Goal: Task Accomplishment & Management: Complete application form

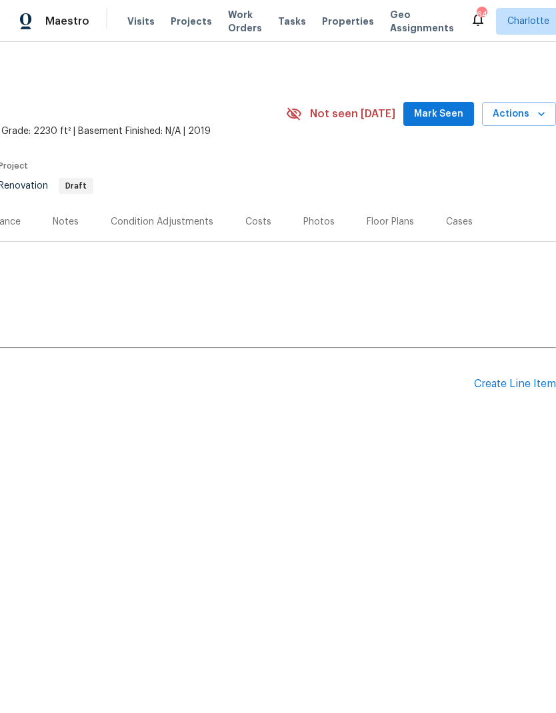
scroll to position [0, 197]
click at [515, 385] on div "Create Line Item" at bounding box center [515, 384] width 82 height 13
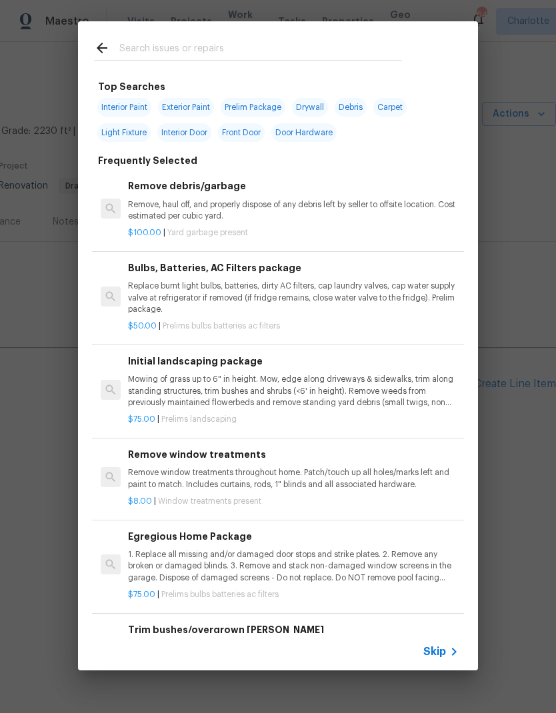
click at [126, 55] on input "text" at bounding box center [260, 50] width 282 height 20
type input "Clean"
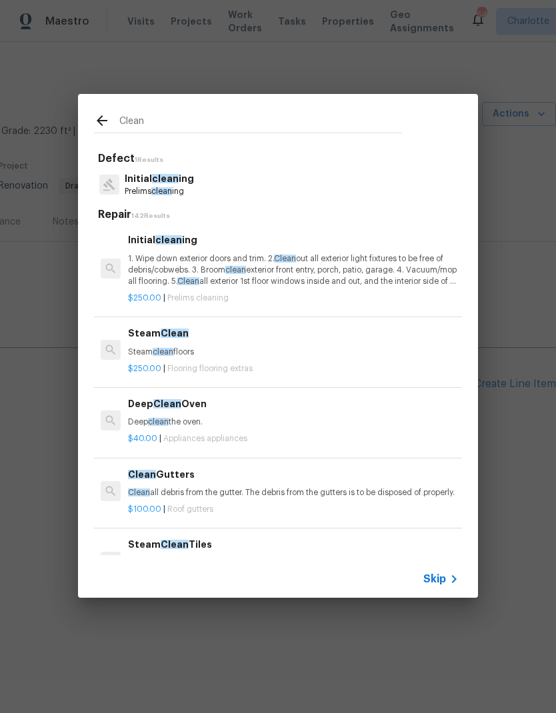
click at [390, 258] on p "1. Wipe down exterior doors and trim. 2. Clean out all exterior light fixtures …" at bounding box center [293, 270] width 330 height 34
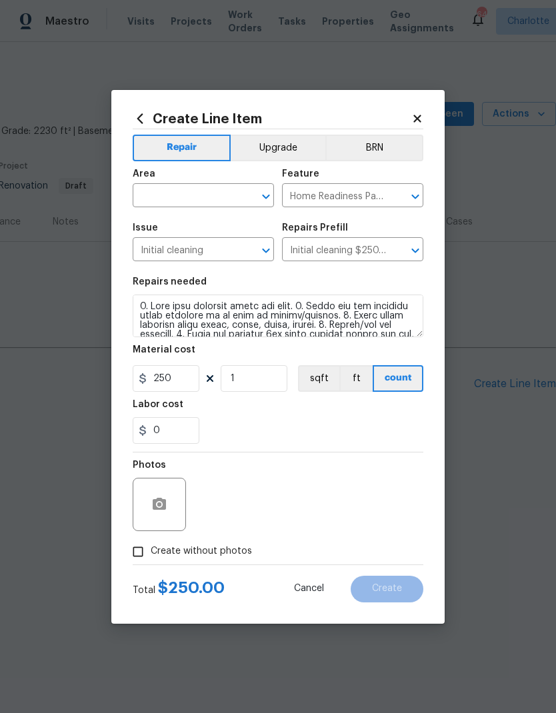
click at [172, 203] on input "text" at bounding box center [185, 197] width 104 height 21
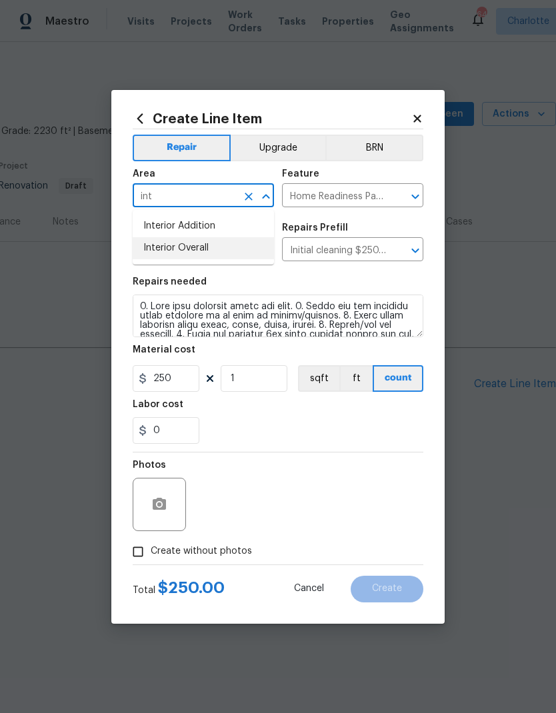
click at [155, 247] on li "Interior Overall" at bounding box center [203, 248] width 141 height 22
type input "Interior Overall"
click at [382, 426] on div "0" at bounding box center [278, 430] width 290 height 27
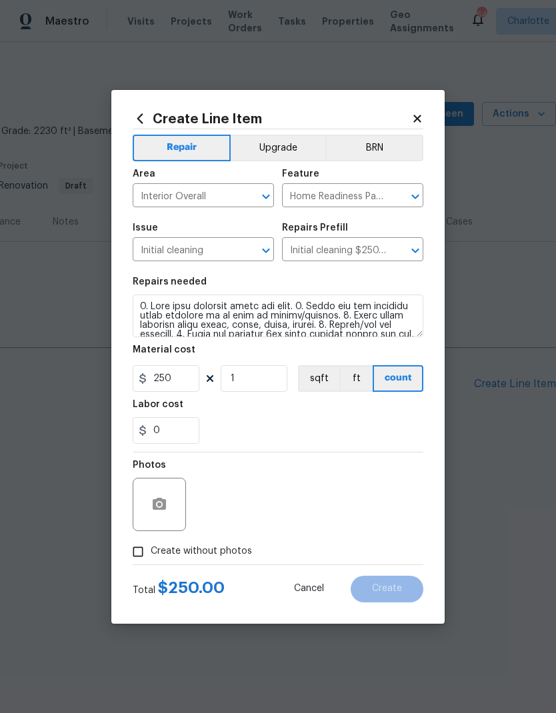
click at [145, 550] on input "Create without photos" at bounding box center [137, 551] width 25 height 25
checkbox input "true"
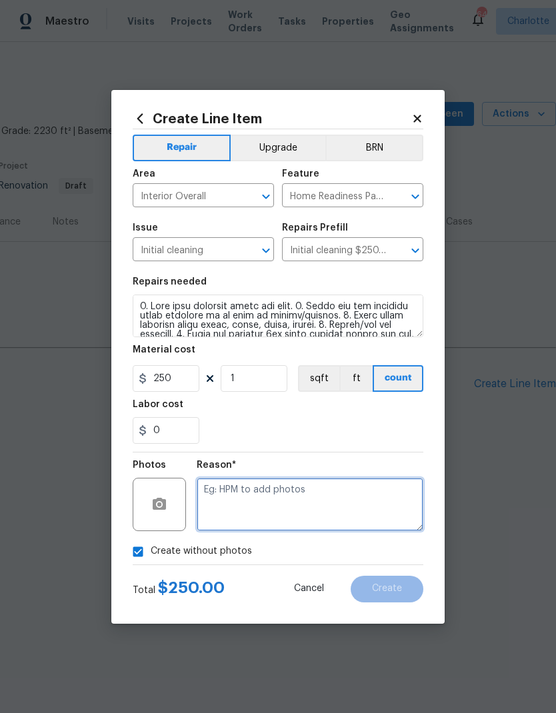
click at [281, 510] on textarea at bounding box center [310, 504] width 227 height 53
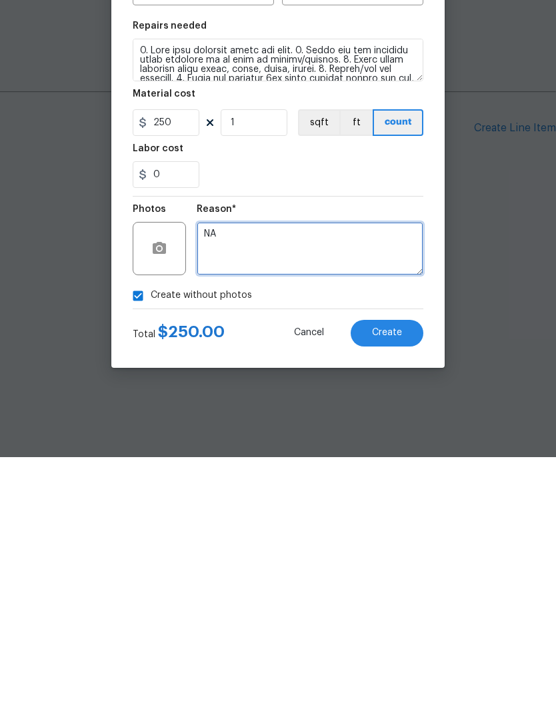
type textarea "NA"
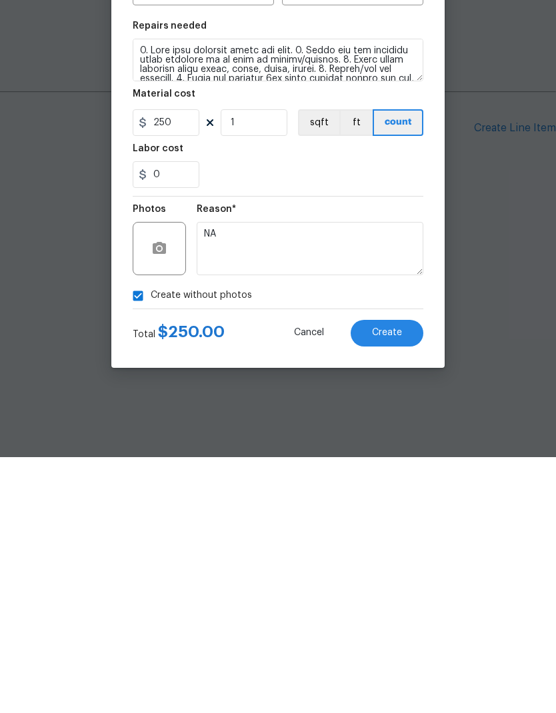
click at [405, 576] on button "Create" at bounding box center [386, 589] width 73 height 27
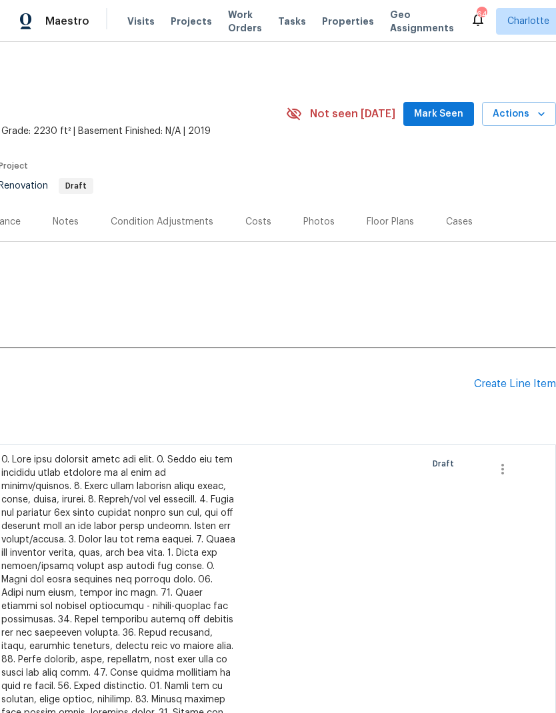
click at [507, 388] on div "Create Line Item" at bounding box center [515, 384] width 82 height 13
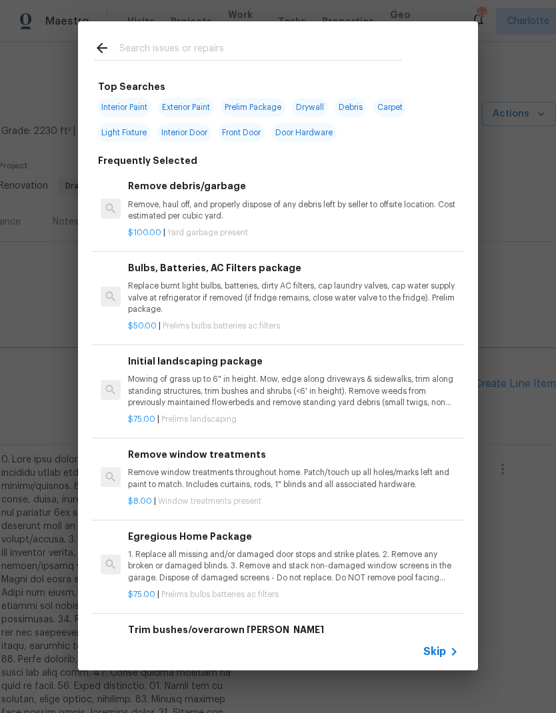
click at [119, 110] on span "Interior Paint" at bounding box center [124, 107] width 54 height 19
type input "Interior Paint"
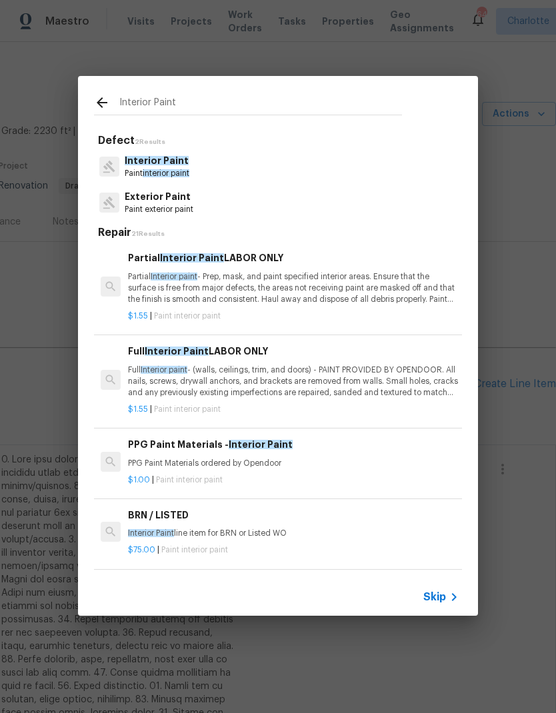
click at [151, 371] on span "Interior paint" at bounding box center [164, 370] width 47 height 8
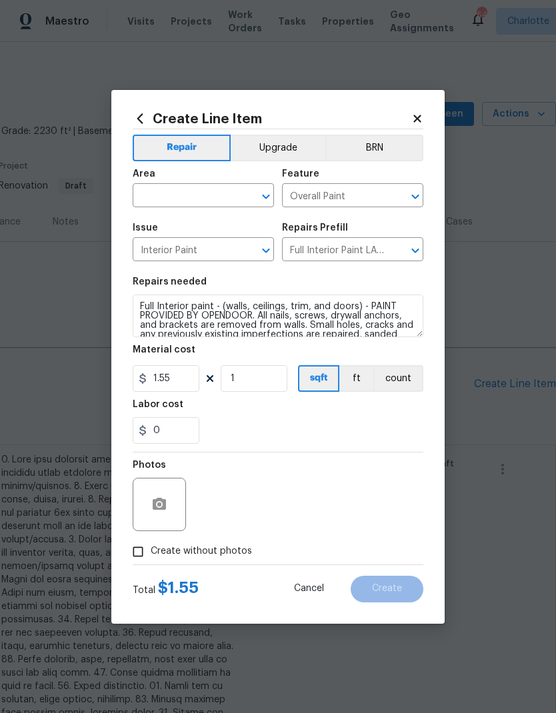
click at [142, 197] on input "text" at bounding box center [185, 197] width 104 height 21
click at [153, 251] on li "Interior Overall" at bounding box center [203, 248] width 141 height 22
type input "Interior Overall"
click at [390, 414] on div "Labor cost" at bounding box center [278, 408] width 290 height 17
click at [217, 550] on span "Create without photos" at bounding box center [201, 551] width 101 height 14
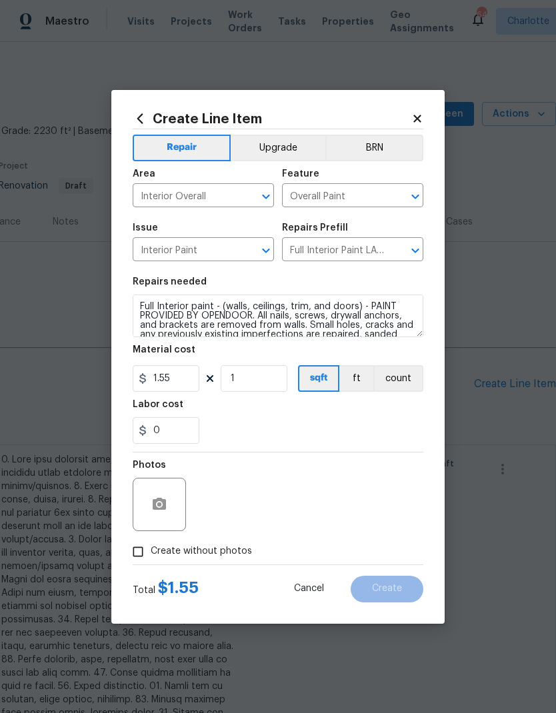
click at [151, 550] on input "Create without photos" at bounding box center [137, 551] width 25 height 25
checkbox input "true"
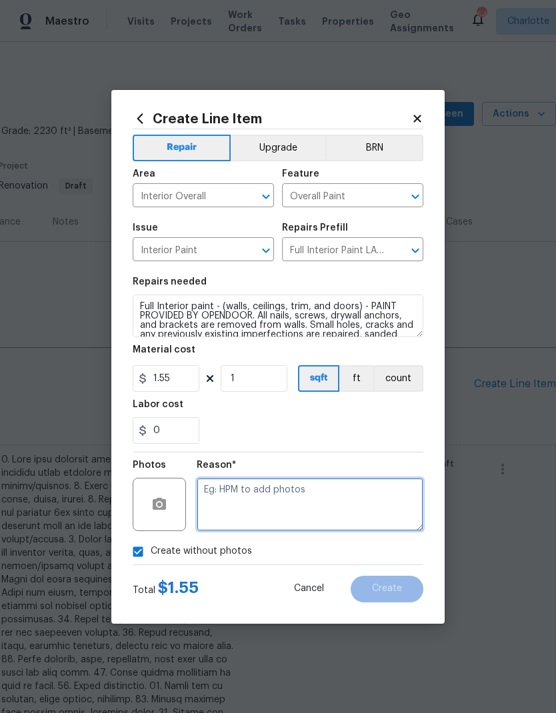
click at [308, 505] on textarea at bounding box center [310, 504] width 227 height 53
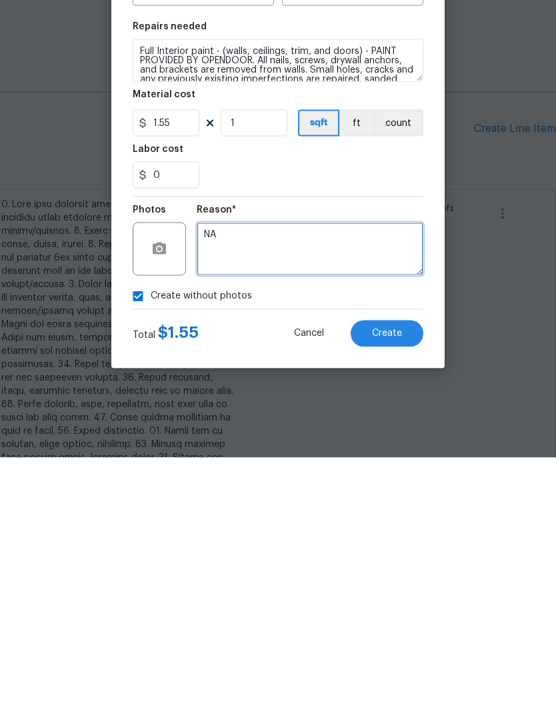
type textarea "NA"
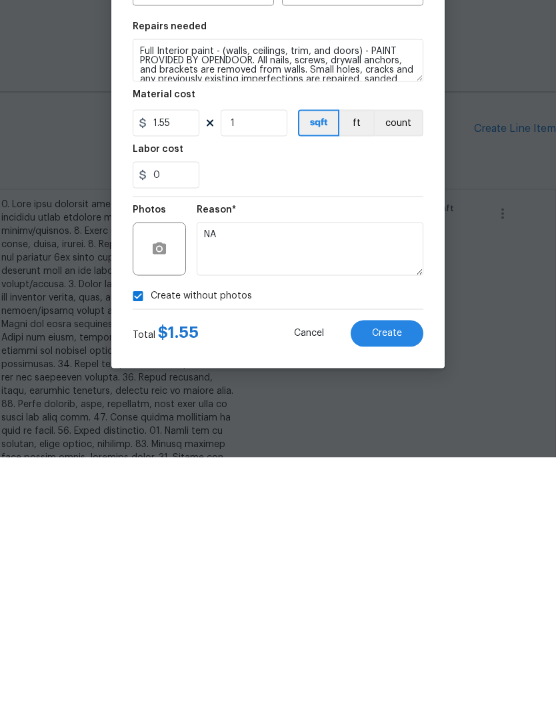
click at [406, 576] on button "Create" at bounding box center [386, 589] width 73 height 27
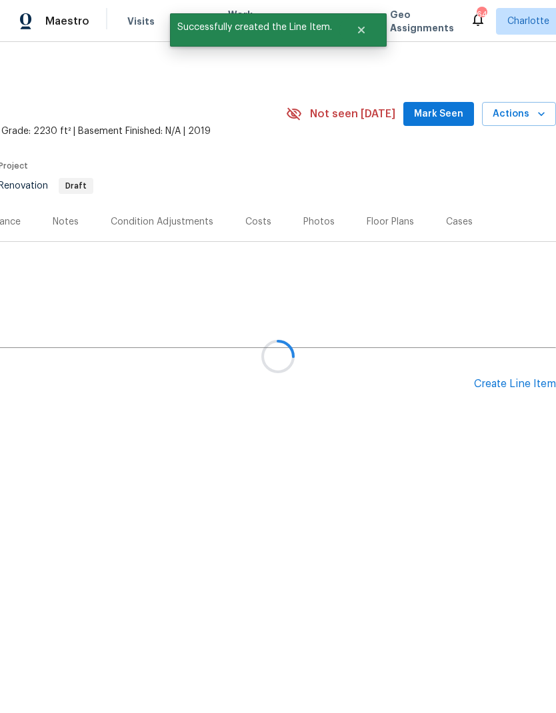
scroll to position [0, 0]
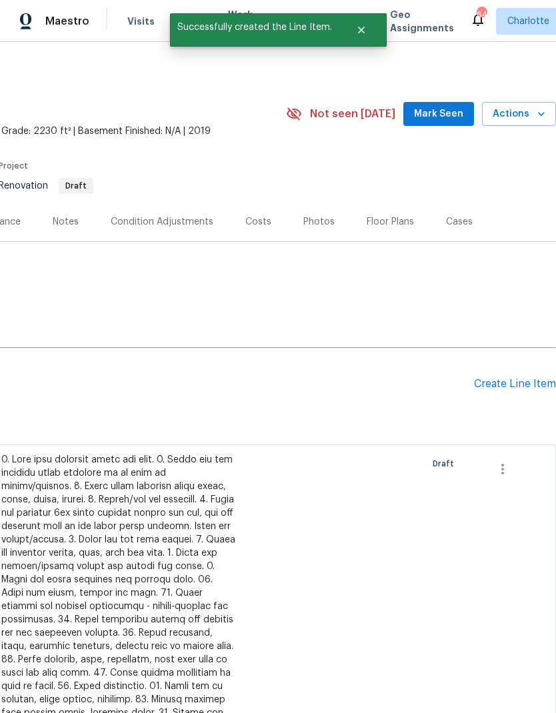
click at [510, 383] on div "Create Line Item" at bounding box center [515, 384] width 82 height 13
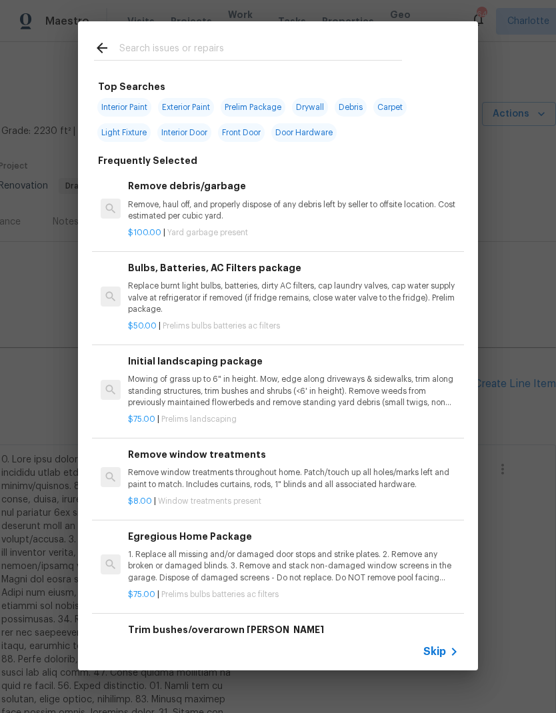
click at [125, 55] on input "text" at bounding box center [260, 50] width 282 height 20
type input "Home pa"
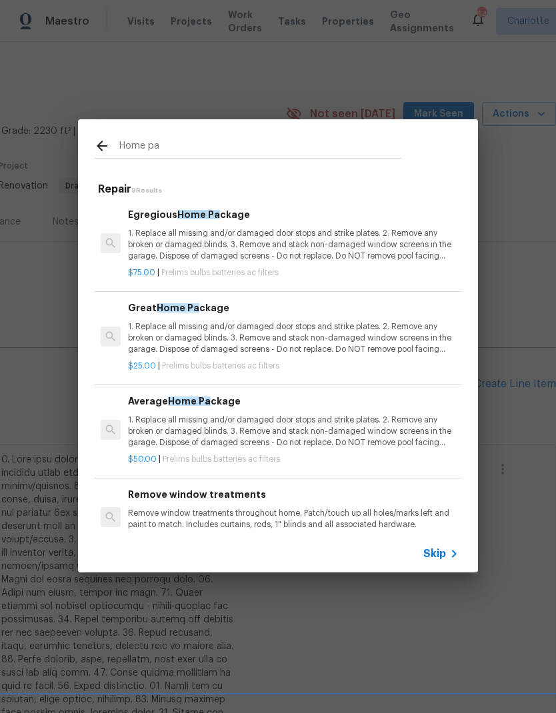
click at [145, 254] on p "1. Replace all missing and/or damaged door stops and strike plates. 2. Remove a…" at bounding box center [293, 245] width 330 height 34
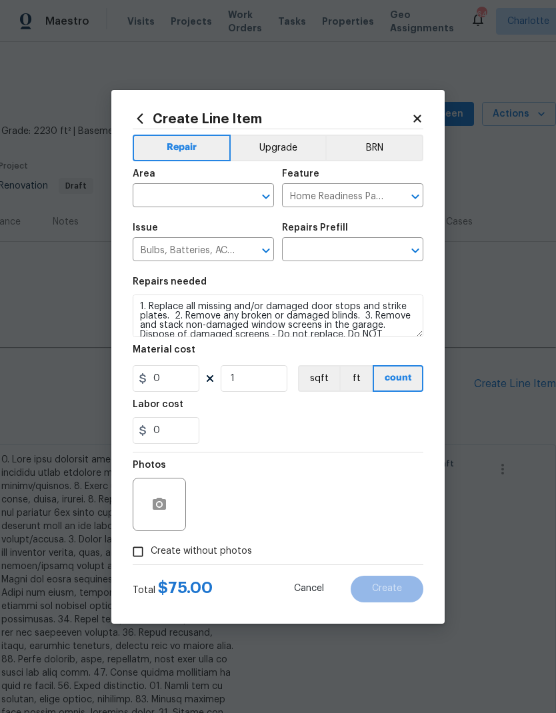
type input "Egregious Home Package $75.00"
type input "75"
click at [146, 201] on input "text" at bounding box center [185, 197] width 104 height 21
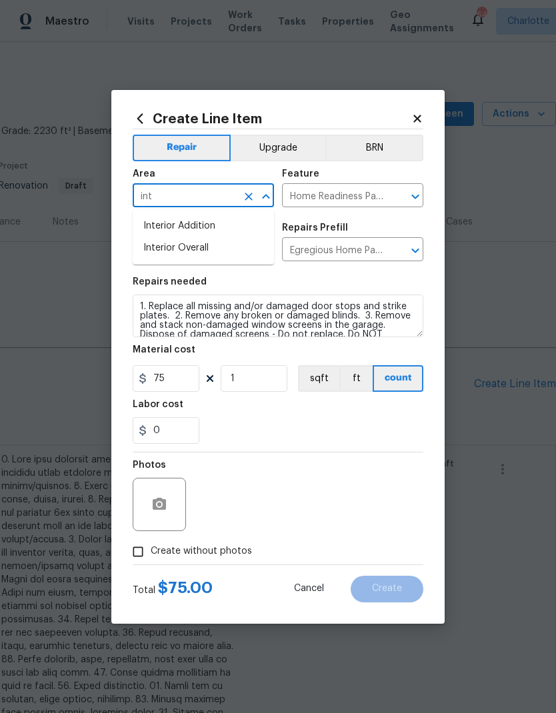
click at [153, 251] on li "Interior Overall" at bounding box center [203, 248] width 141 height 22
type input "Interior Overall"
click at [394, 422] on div "0" at bounding box center [278, 430] width 290 height 27
click at [136, 556] on input "Create without photos" at bounding box center [137, 551] width 25 height 25
checkbox input "true"
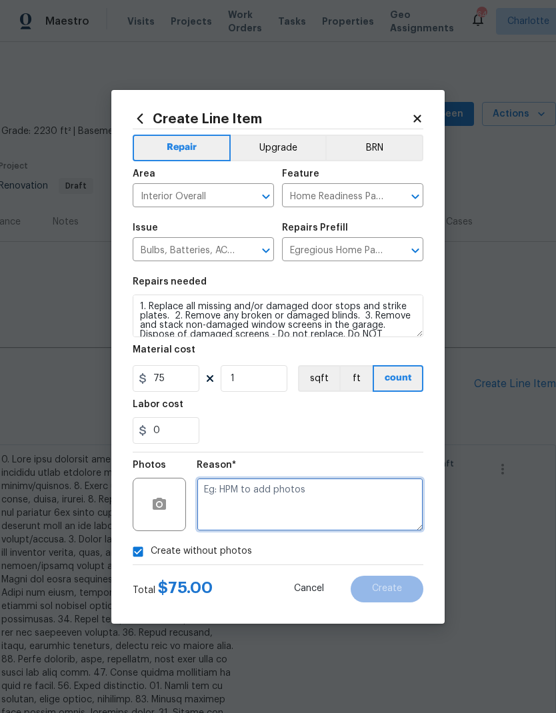
click at [368, 511] on textarea at bounding box center [310, 504] width 227 height 53
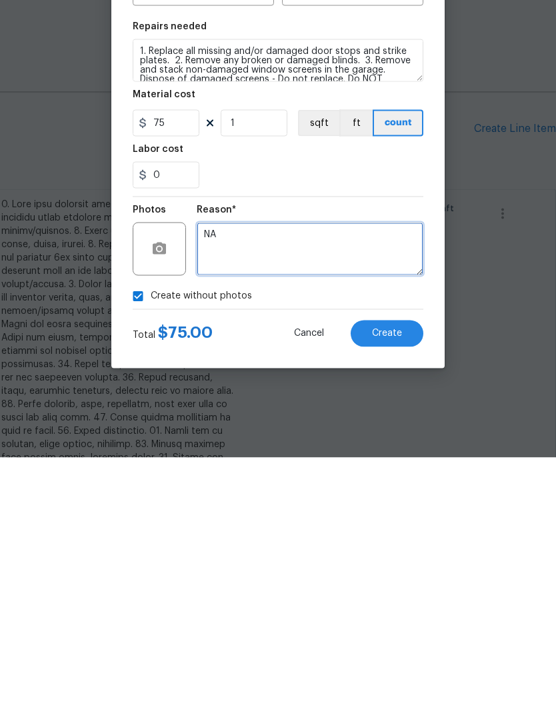
type textarea "NA"
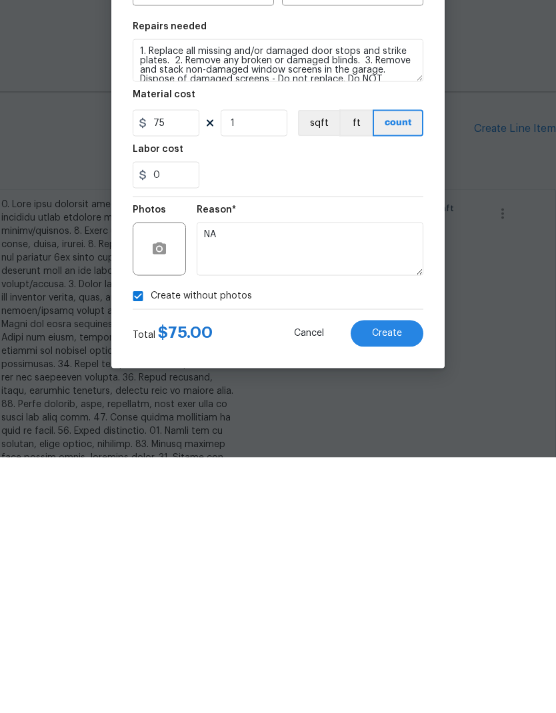
click at [400, 584] on span "Create" at bounding box center [387, 589] width 30 height 10
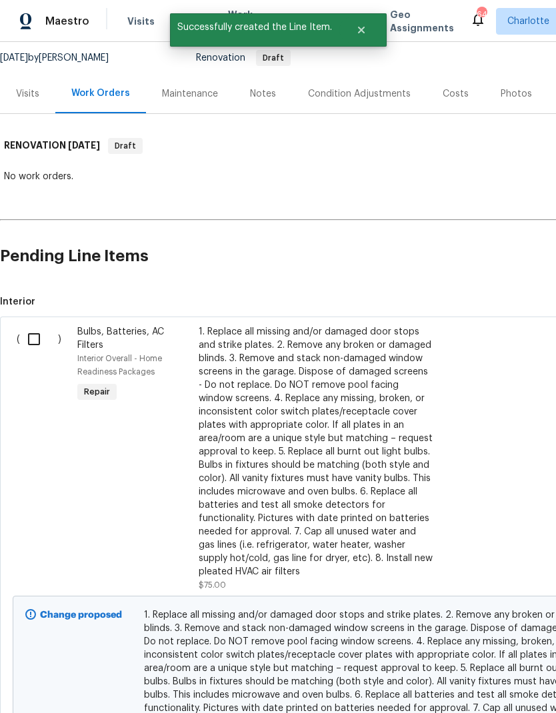
scroll to position [128, 0]
click at [30, 340] on input "checkbox" at bounding box center [39, 339] width 38 height 28
checkbox input "true"
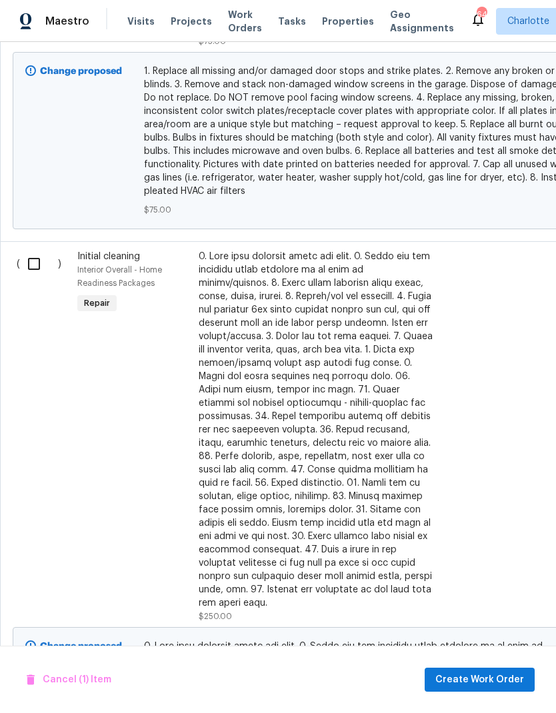
scroll to position [678, 0]
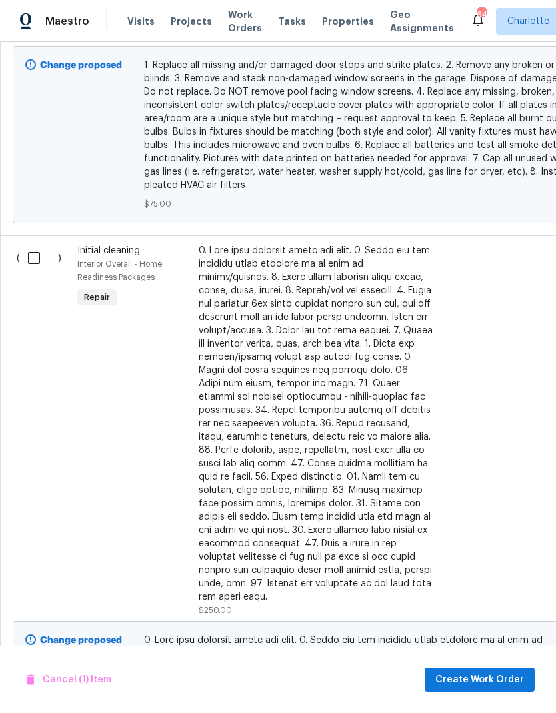
click at [28, 261] on input "checkbox" at bounding box center [39, 258] width 38 height 28
checkbox input "true"
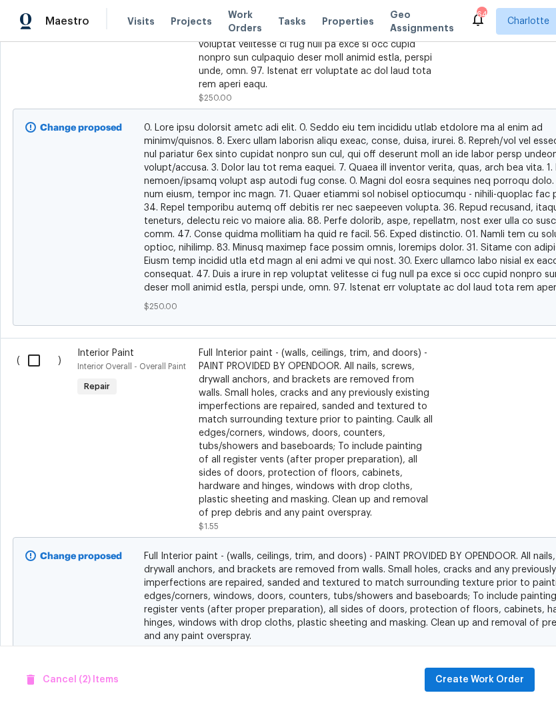
scroll to position [1189, 0]
click at [380, 414] on div "Full Interior paint - (walls, ceilings, trim, and doors) - PAINT PROVIDED BY OP…" at bounding box center [316, 433] width 235 height 173
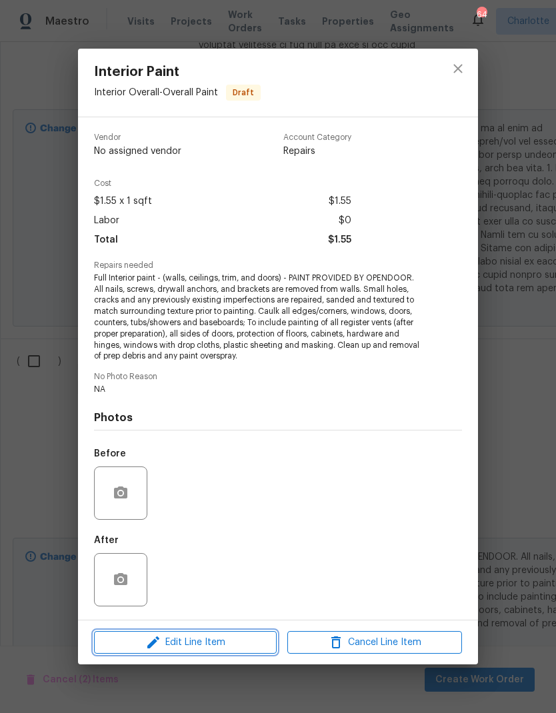
click at [223, 650] on span "Edit Line Item" at bounding box center [185, 642] width 175 height 17
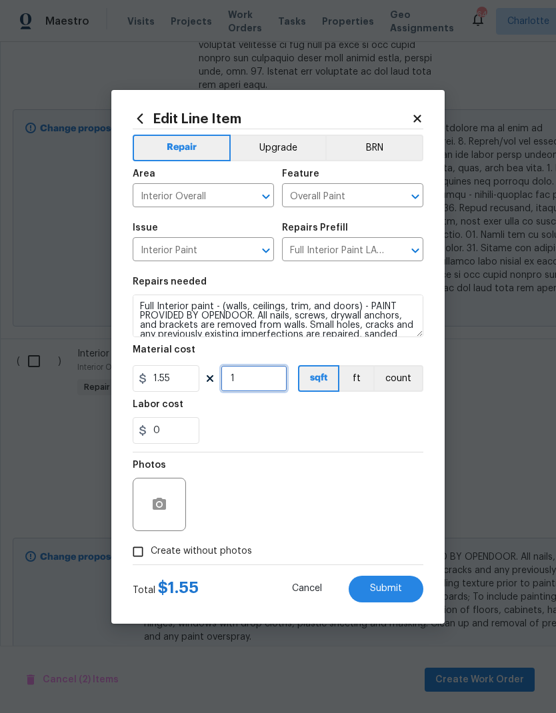
click at [278, 382] on input "1" at bounding box center [254, 378] width 67 height 27
click at [418, 123] on icon at bounding box center [417, 119] width 12 height 12
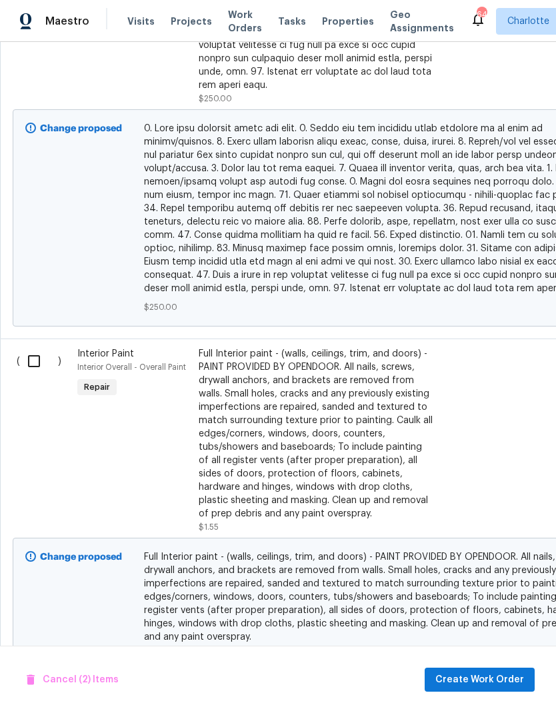
click at [381, 388] on div "Full Interior paint - (walls, ceilings, trim, and doors) - PAINT PROVIDED BY OP…" at bounding box center [316, 433] width 235 height 173
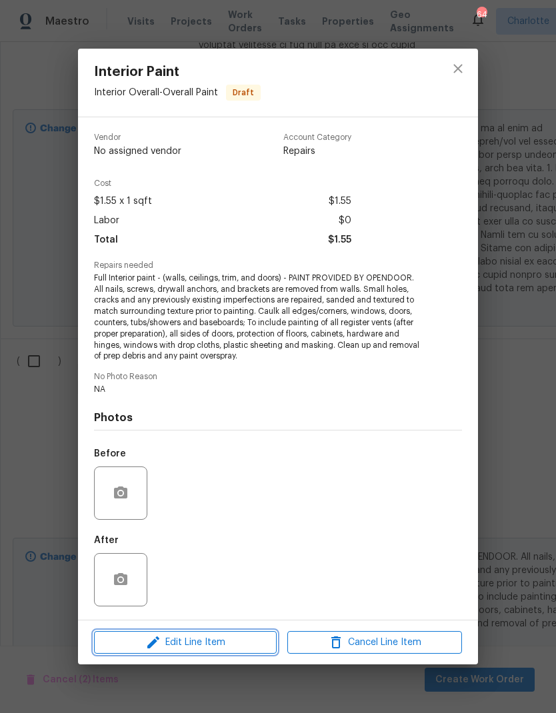
click at [213, 645] on span "Edit Line Item" at bounding box center [185, 642] width 175 height 17
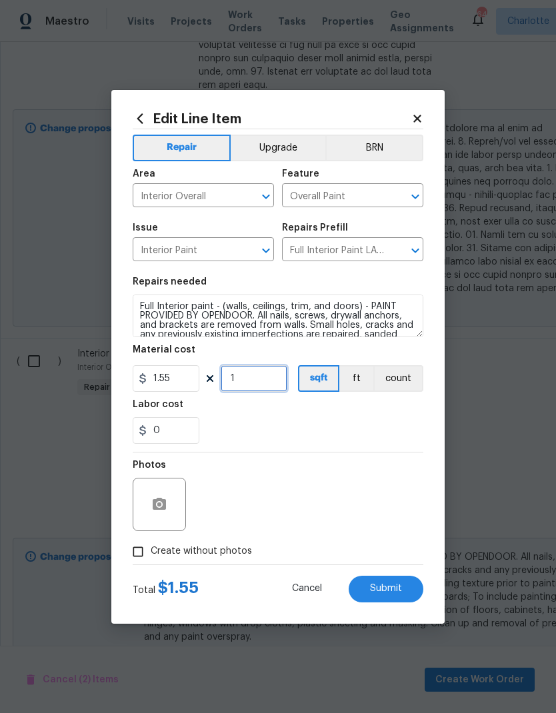
click at [274, 380] on input "1" at bounding box center [254, 378] width 67 height 27
type input "2230"
click at [384, 428] on div "0" at bounding box center [278, 430] width 290 height 27
click at [141, 554] on input "Create without photos" at bounding box center [137, 551] width 25 height 25
checkbox input "true"
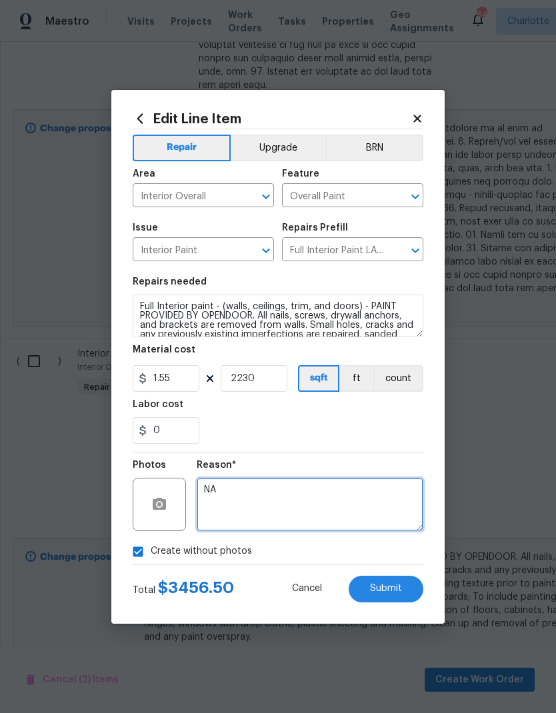
click at [365, 506] on textarea "NA" at bounding box center [310, 504] width 227 height 53
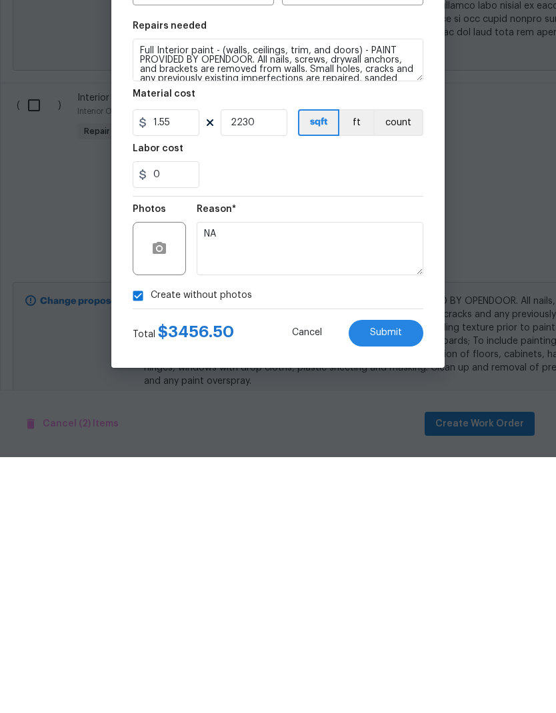
click at [412, 576] on button "Submit" at bounding box center [385, 589] width 75 height 27
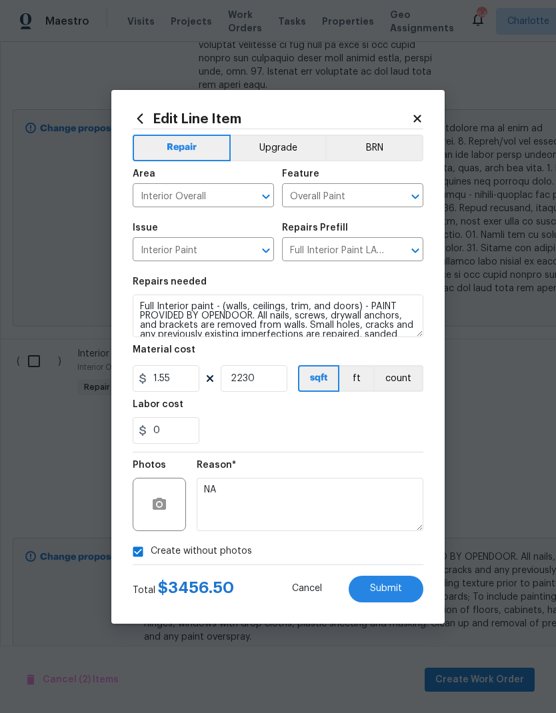
checkbox input "false"
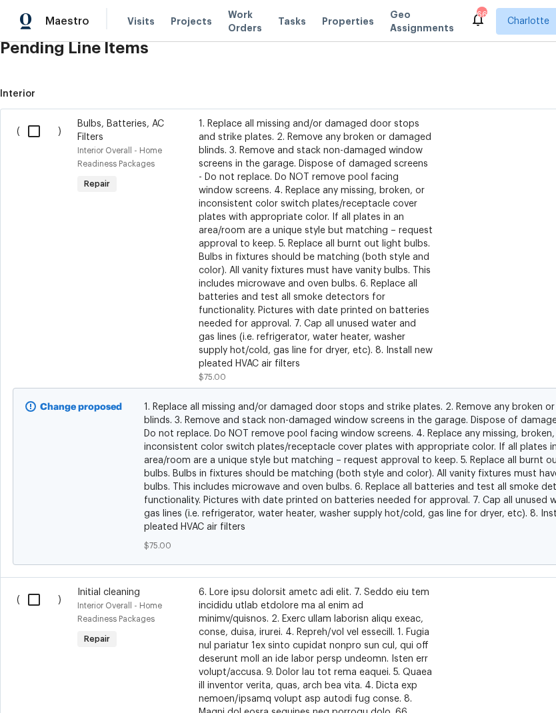
scroll to position [336, 0]
click at [27, 131] on input "checkbox" at bounding box center [39, 131] width 38 height 28
checkbox input "true"
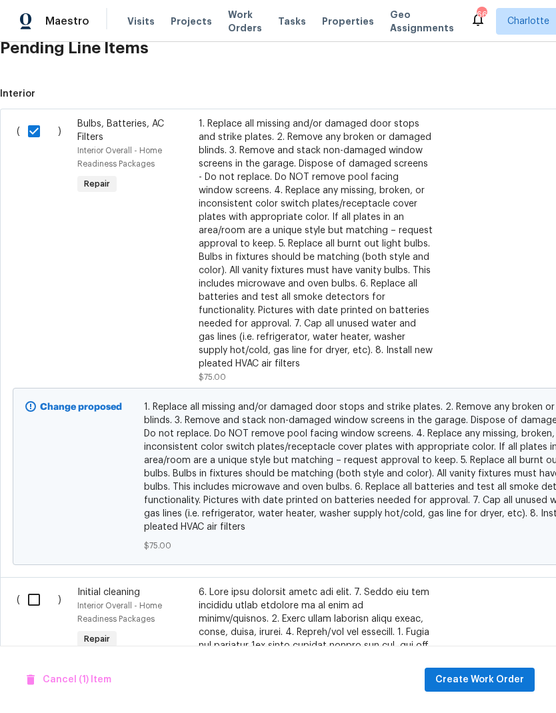
click at [43, 601] on input "checkbox" at bounding box center [39, 600] width 38 height 28
checkbox input "true"
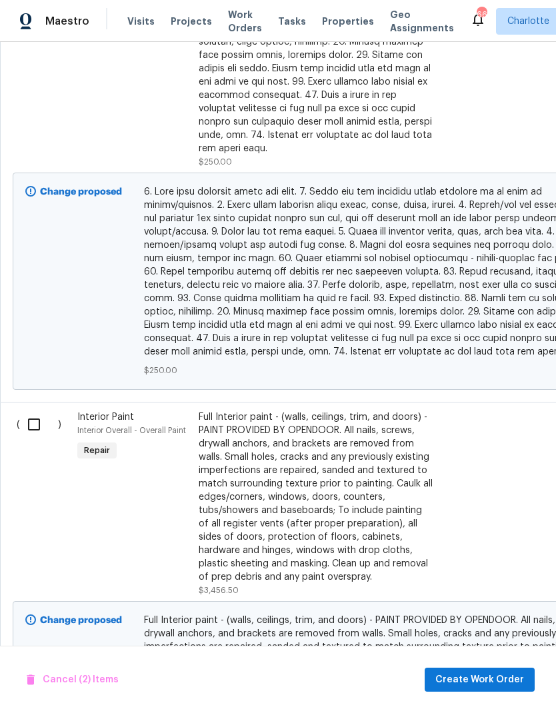
scroll to position [1126, 0]
click at [44, 416] on input "checkbox" at bounding box center [39, 424] width 38 height 28
checkbox input "true"
click at [490, 684] on span "Create Work Order" at bounding box center [479, 680] width 89 height 17
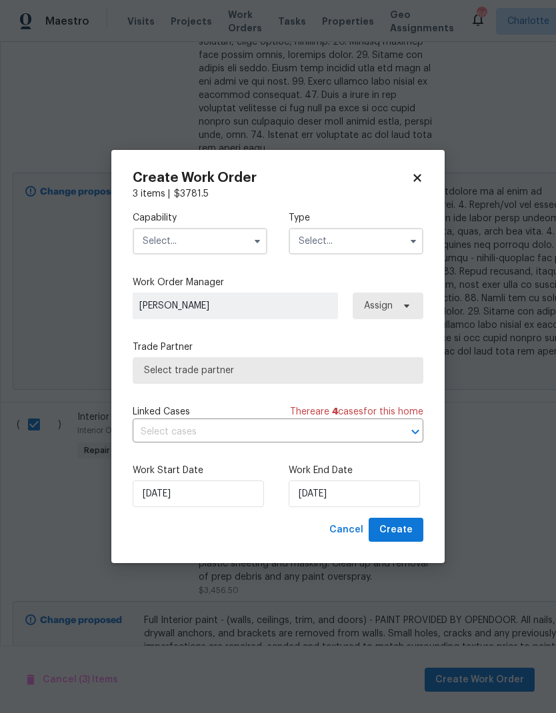
click at [245, 232] on input "text" at bounding box center [200, 241] width 135 height 27
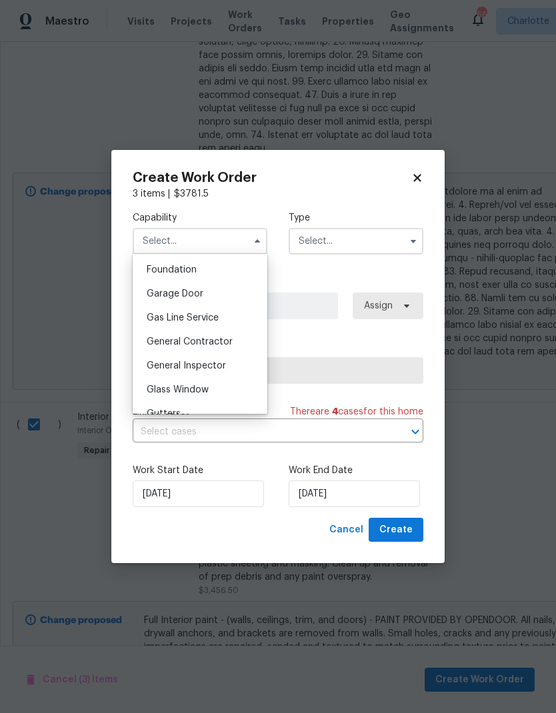
scroll to position [607, 0]
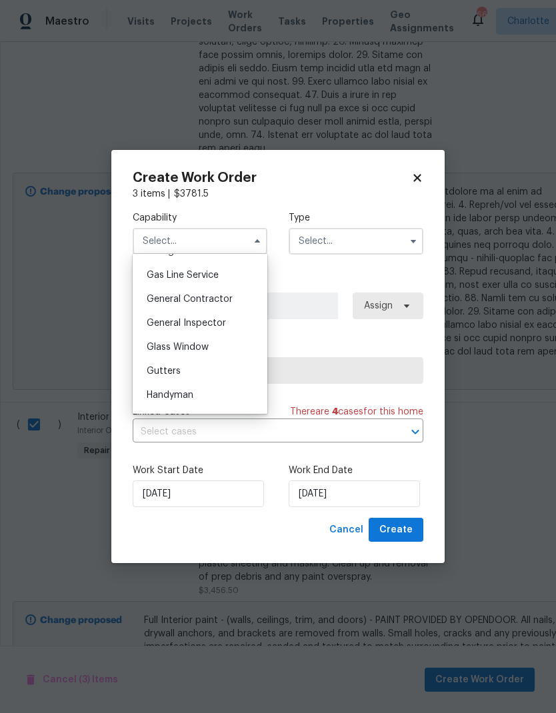
click at [247, 302] on div "General Contractor" at bounding box center [200, 299] width 128 height 24
type input "General Contractor"
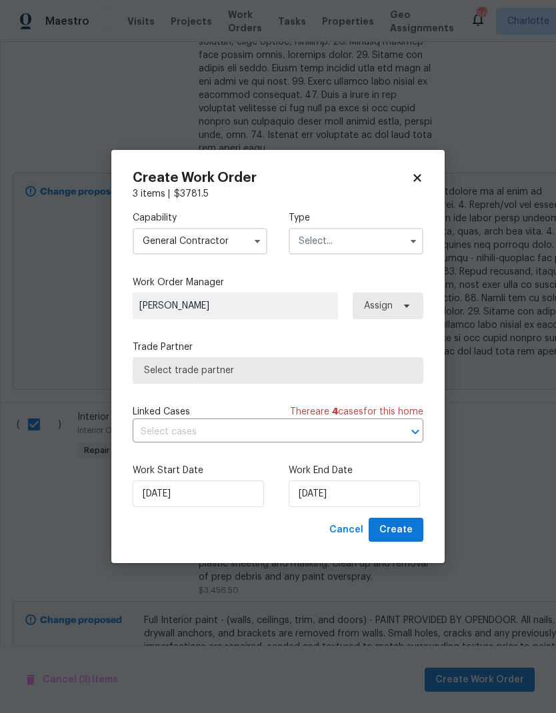
click at [399, 231] on input "text" at bounding box center [355, 241] width 135 height 27
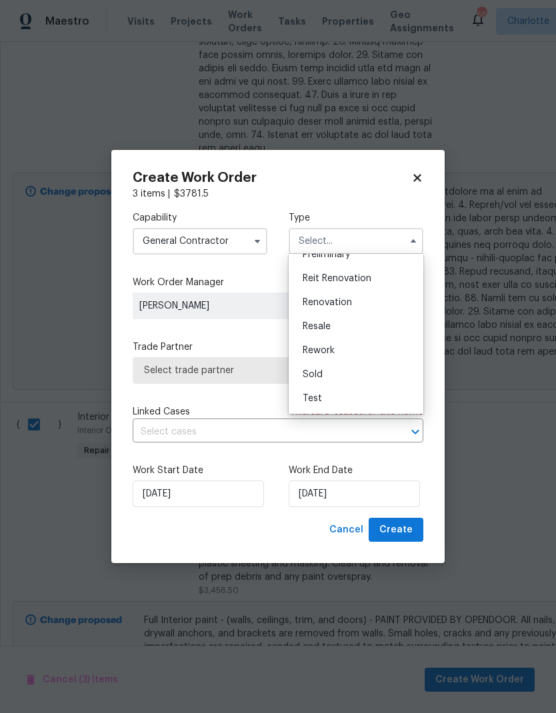
scroll to position [302, 0]
click at [337, 303] on span "Renovation" at bounding box center [326, 302] width 49 height 9
type input "Renovation"
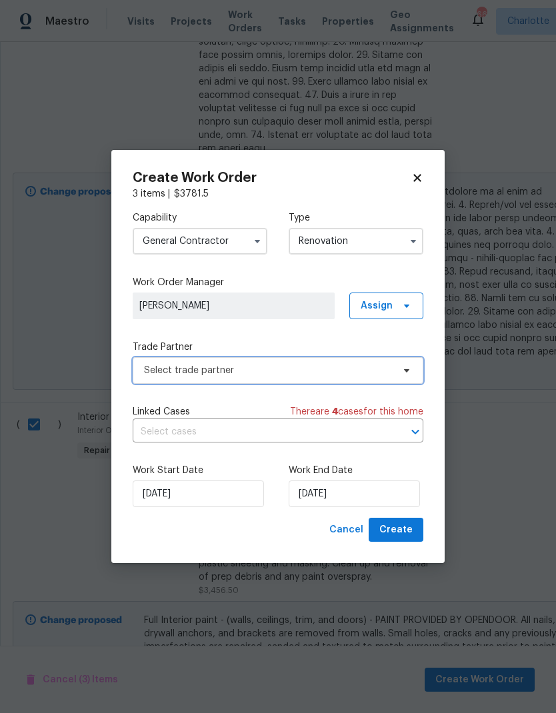
click at [403, 372] on icon at bounding box center [406, 370] width 11 height 11
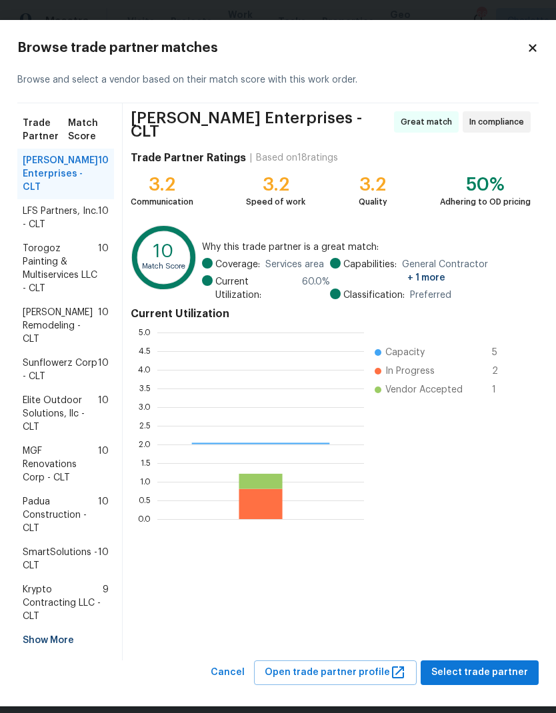
scroll to position [187, 207]
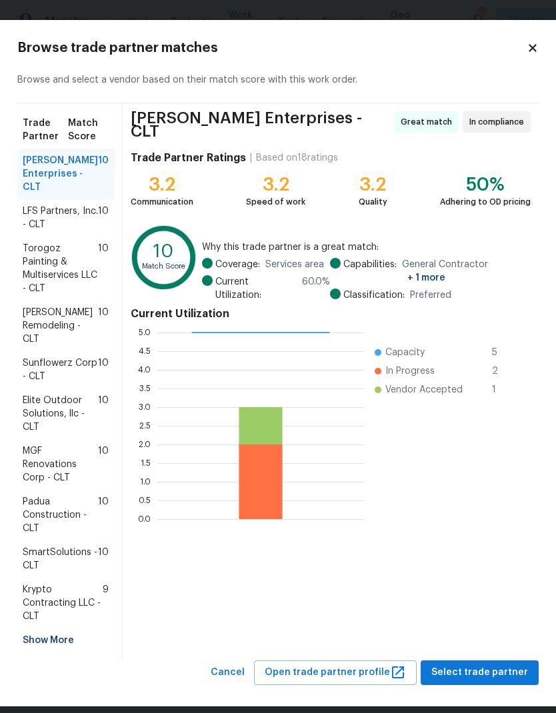
click at [38, 589] on span "Krypto Contracting LLC - CLT" at bounding box center [63, 603] width 80 height 40
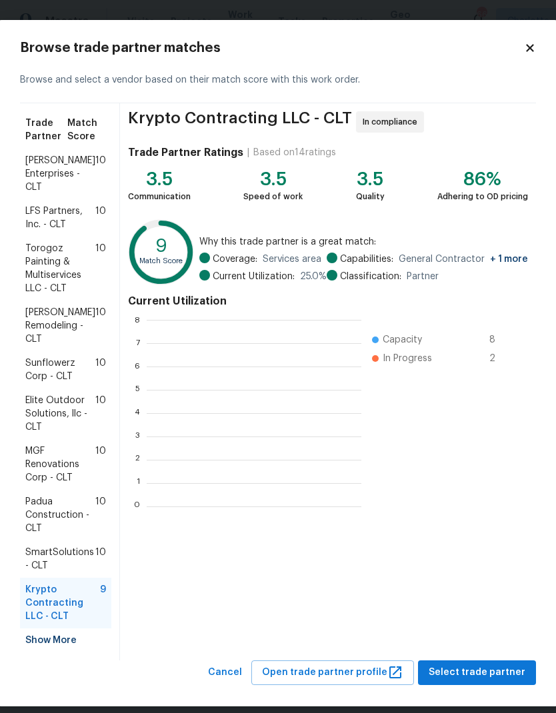
scroll to position [187, 215]
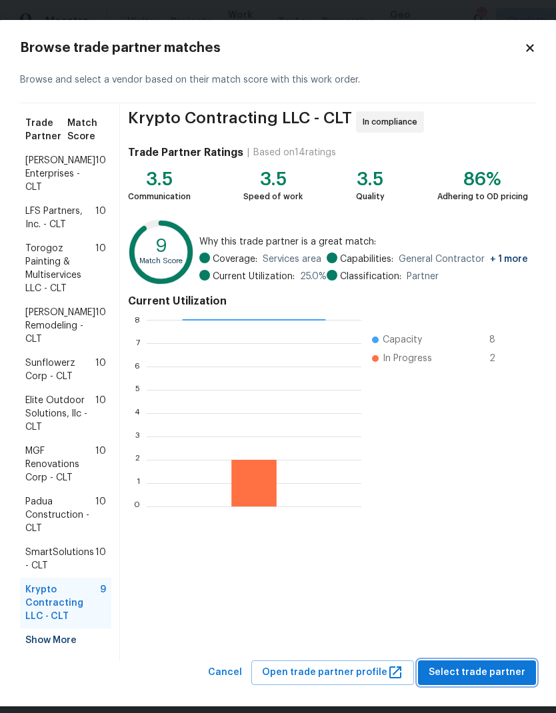
click at [507, 673] on span "Select trade partner" at bounding box center [476, 672] width 97 height 17
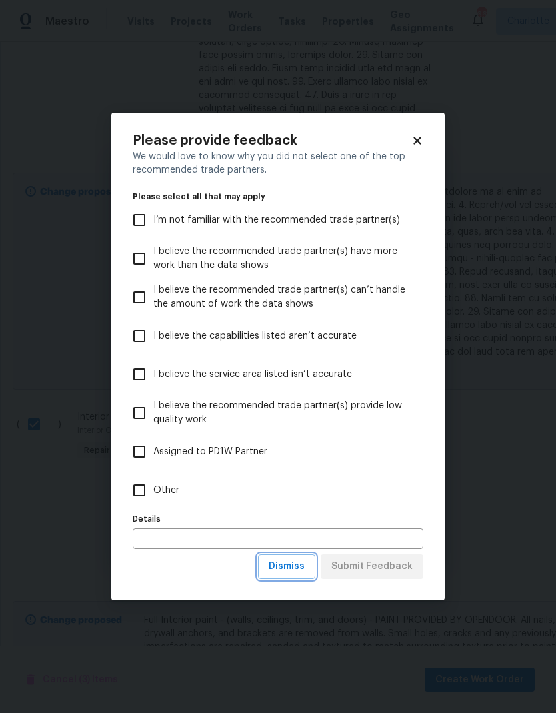
click at [303, 566] on span "Dismiss" at bounding box center [286, 566] width 36 height 17
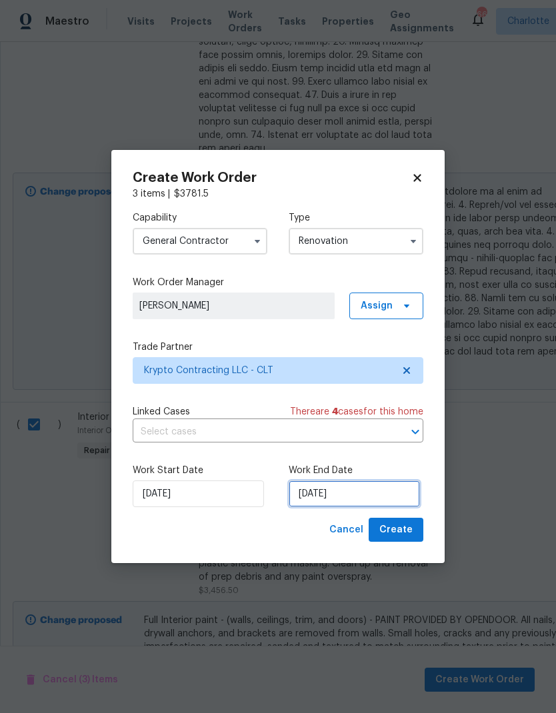
click at [386, 492] on input "[DATE]" at bounding box center [353, 493] width 131 height 27
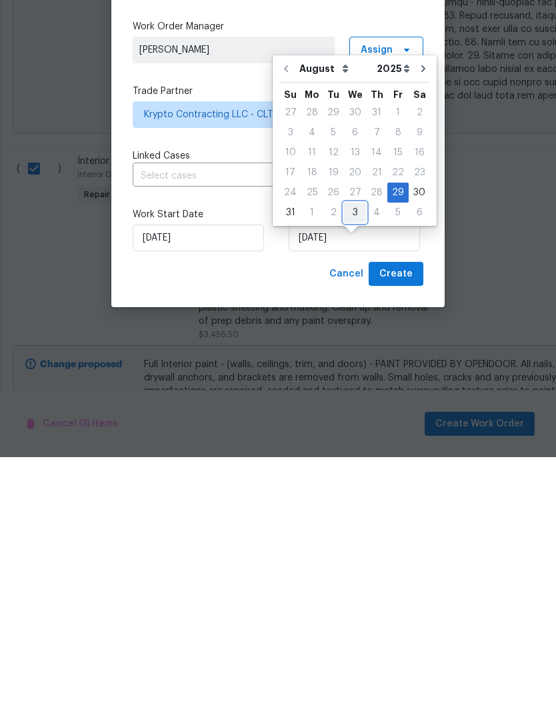
click at [354, 459] on div "3" at bounding box center [355, 468] width 22 height 19
type input "9/3/2025"
select select "8"
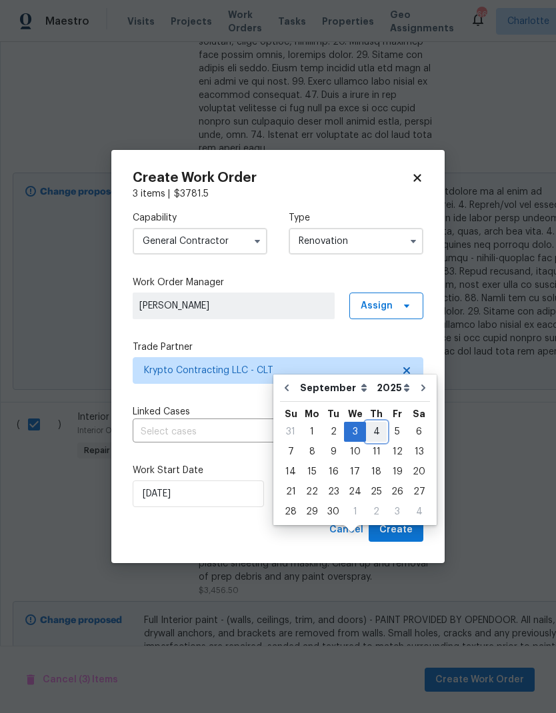
click at [372, 422] on div "4" at bounding box center [376, 431] width 21 height 19
type input "[DATE]"
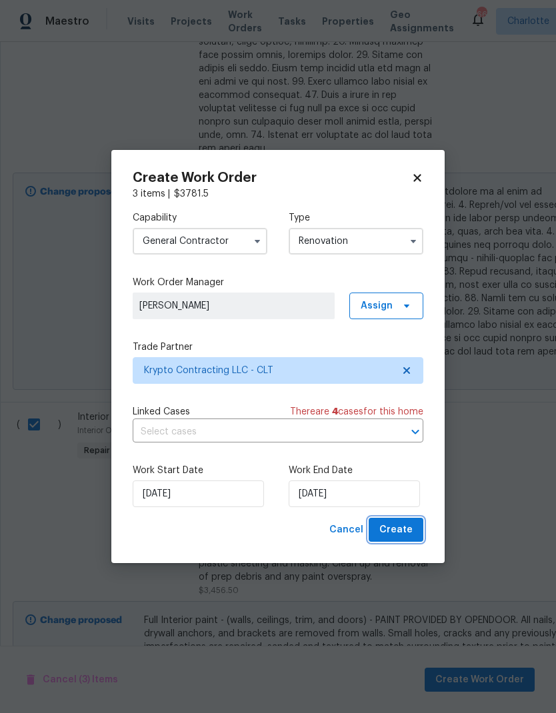
click at [406, 531] on span "Create" at bounding box center [395, 530] width 33 height 17
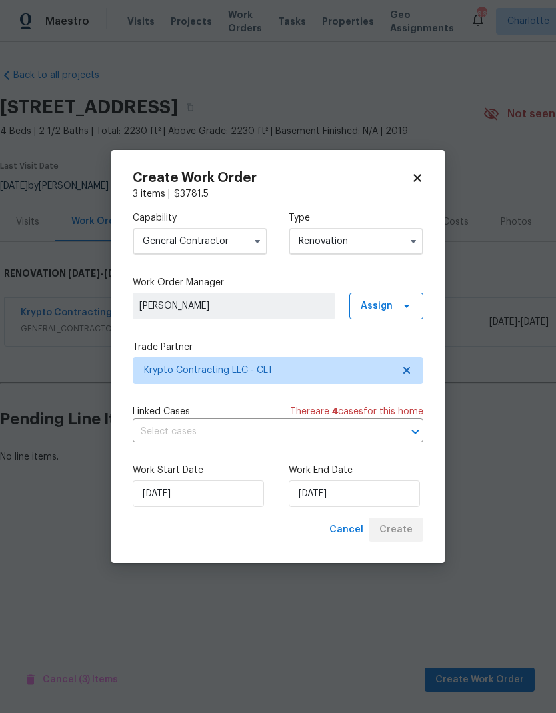
scroll to position [0, 0]
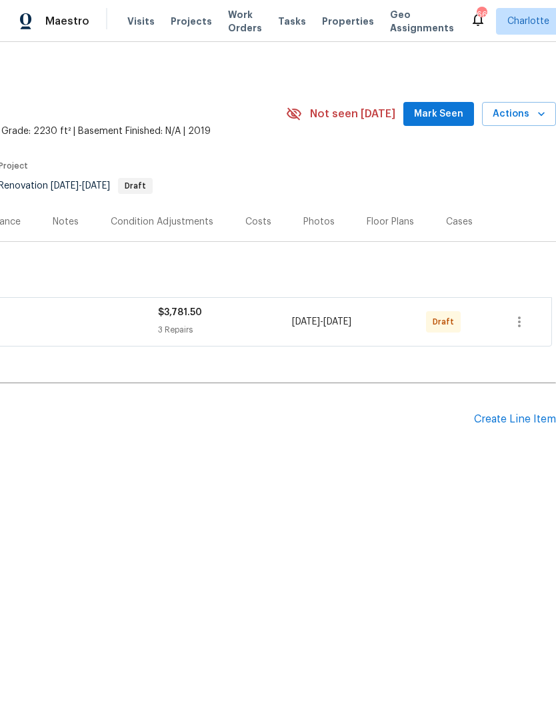
scroll to position [0, 197]
click at [524, 320] on icon "button" at bounding box center [519, 322] width 16 height 16
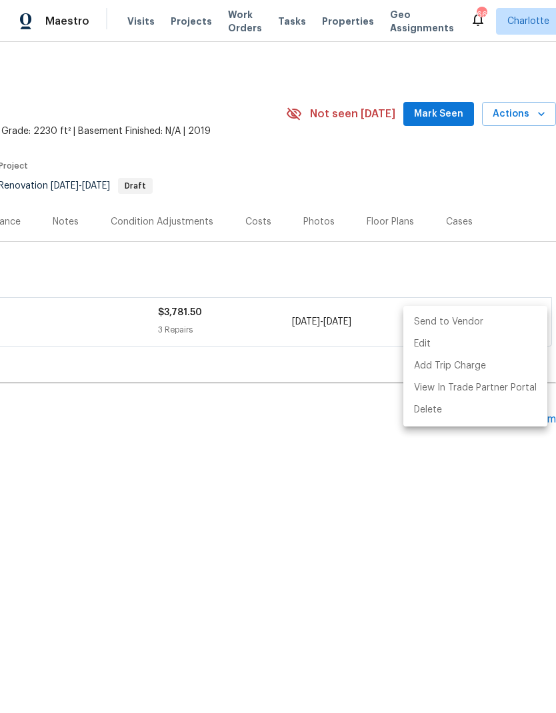
click at [482, 318] on li "Send to Vendor" at bounding box center [475, 322] width 144 height 22
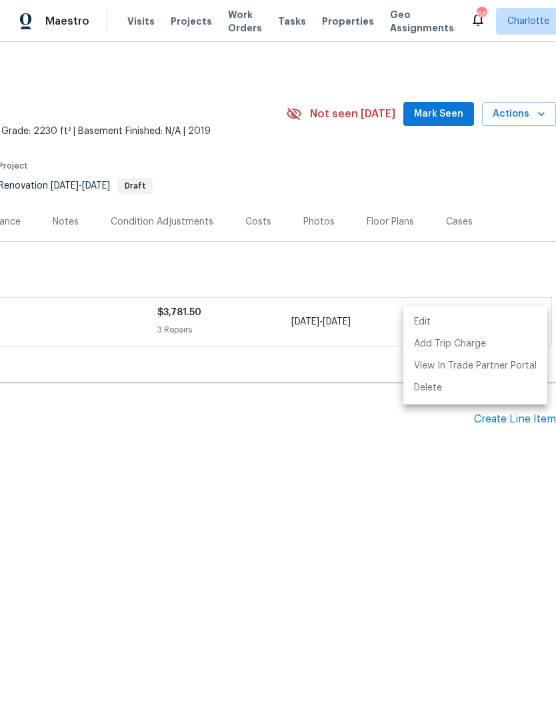
click at [447, 484] on div at bounding box center [278, 356] width 556 height 713
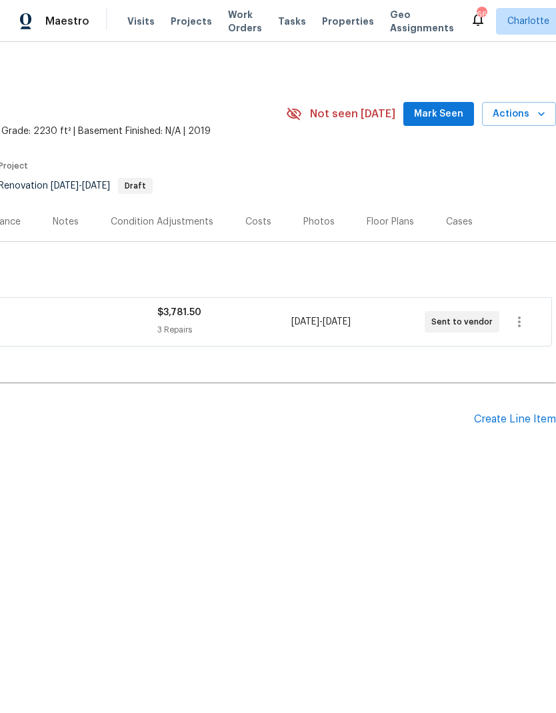
click at [510, 420] on div "Create Line Item" at bounding box center [515, 419] width 82 height 13
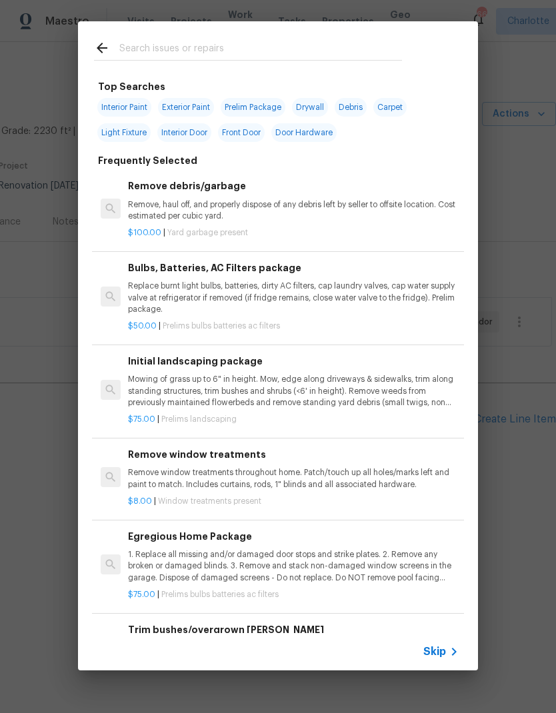
click at [121, 50] on input "text" at bounding box center [260, 50] width 282 height 20
click at [392, 384] on p "Mowing of grass up to 6" in height. Mow, edge along driveways & sidewalks, trim…" at bounding box center [293, 391] width 330 height 34
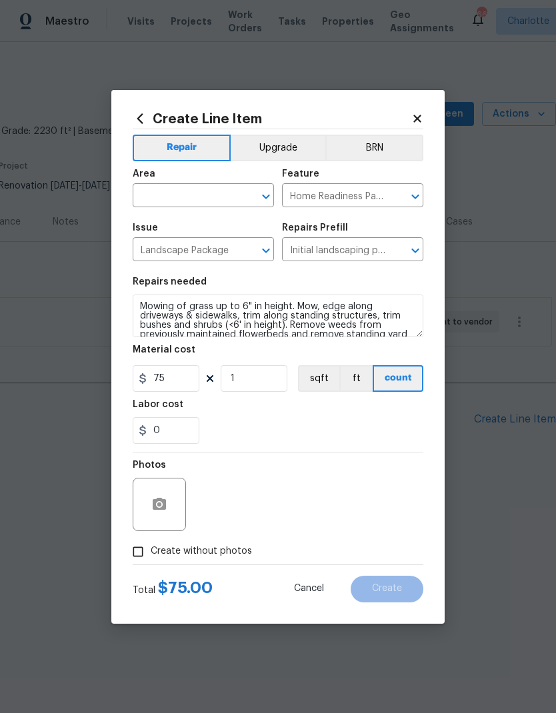
click at [152, 197] on input "text" at bounding box center [185, 197] width 104 height 21
type input "i"
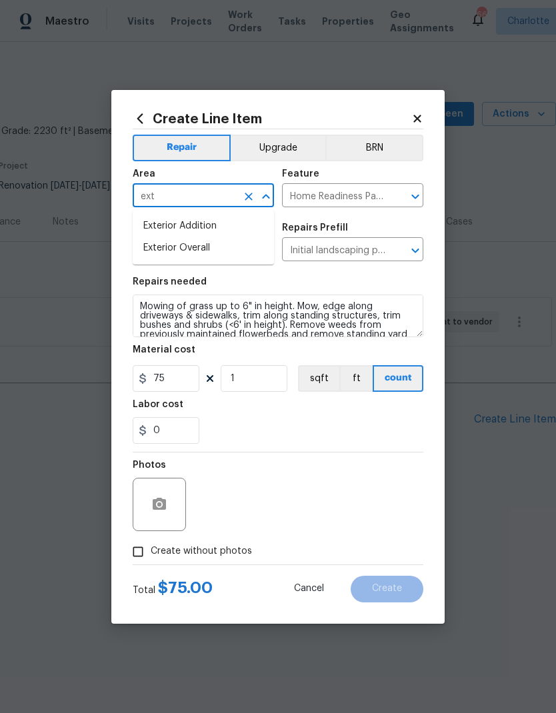
click at [157, 250] on li "Exterior Overall" at bounding box center [203, 248] width 141 height 22
type input "Exterior Overall"
click at [358, 423] on div "0" at bounding box center [278, 430] width 290 height 27
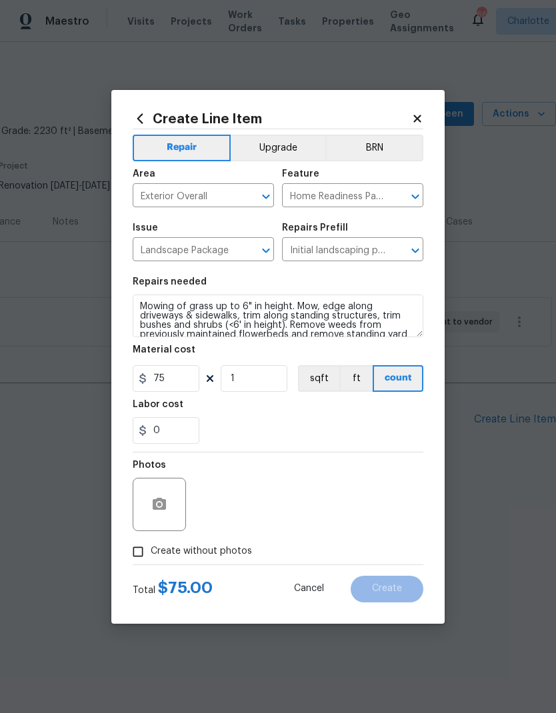
click at [221, 557] on span "Create without photos" at bounding box center [201, 551] width 101 height 14
click at [151, 557] on input "Create without photos" at bounding box center [137, 551] width 25 height 25
checkbox input "true"
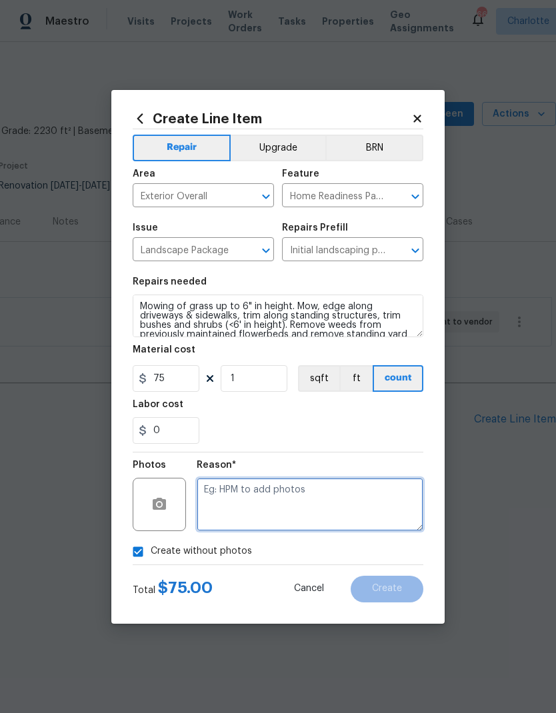
click at [361, 508] on textarea at bounding box center [310, 504] width 227 height 53
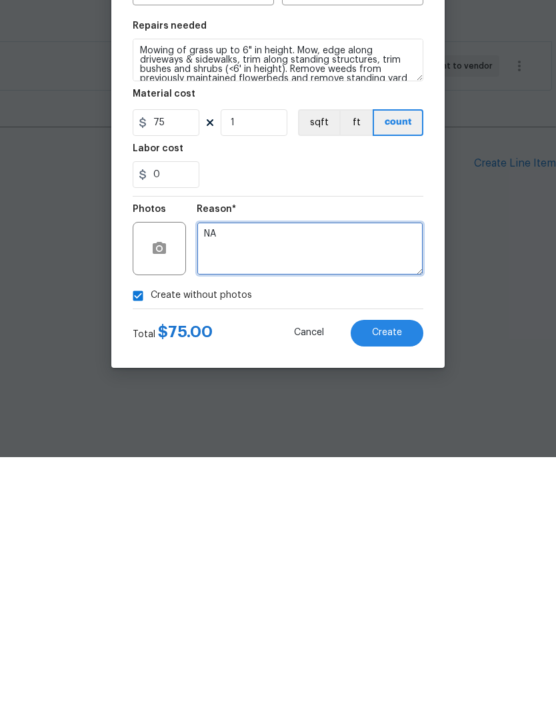
type textarea "NA"
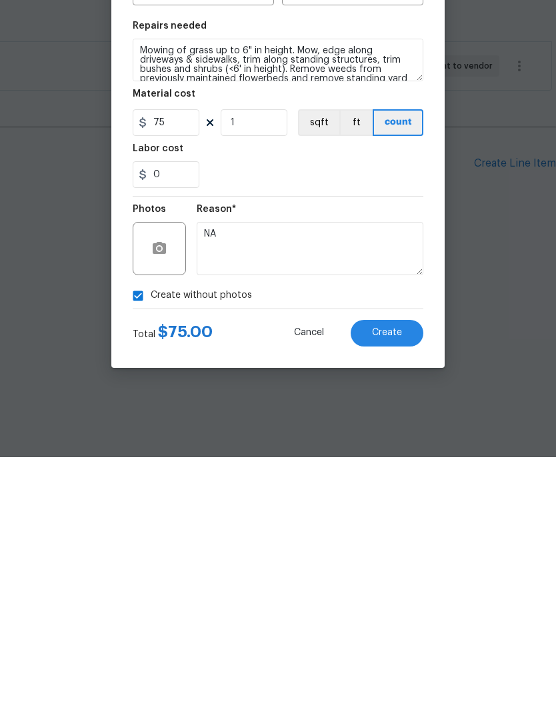
click at [404, 576] on button "Create" at bounding box center [386, 589] width 73 height 27
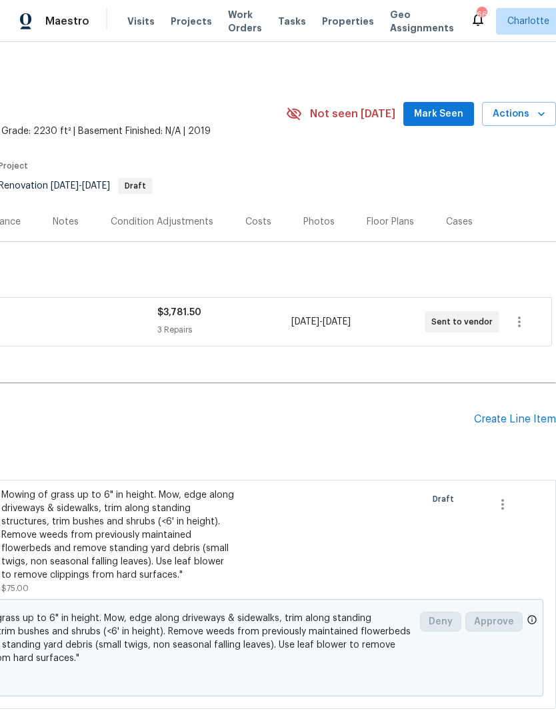
click at [528, 419] on div "Create Line Item" at bounding box center [515, 419] width 82 height 13
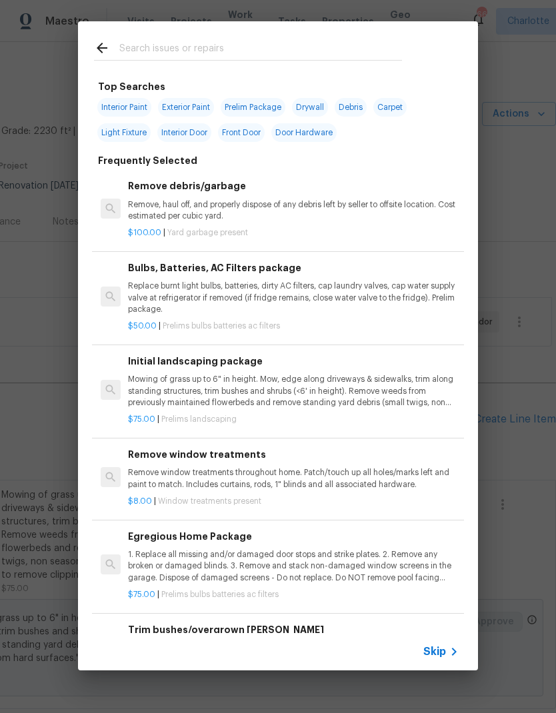
click at [131, 51] on input "text" at bounding box center [260, 50] width 282 height 20
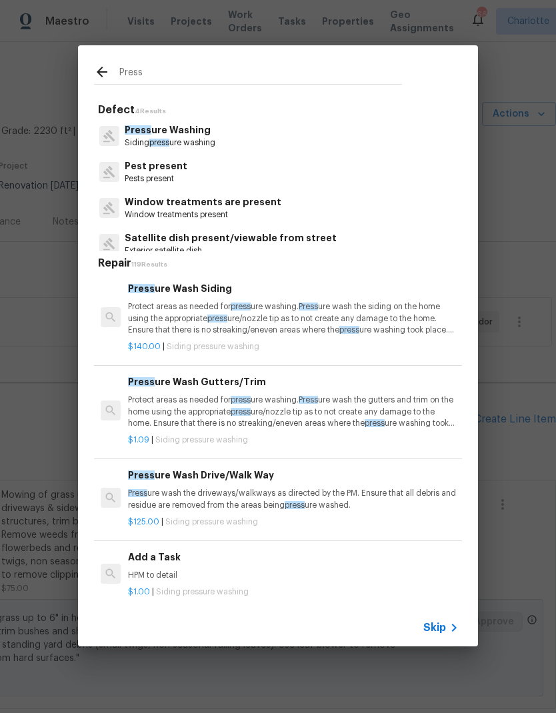
type input "Press"
click at [323, 141] on div "Press ure Washing Siding press ure washing" at bounding box center [278, 136] width 368 height 36
click at [322, 141] on div "Press ure Washing Siding press ure washing" at bounding box center [278, 136] width 368 height 36
click at [300, 141] on div "Press ure Washing Siding press ure washing" at bounding box center [278, 136] width 368 height 36
click at [188, 139] on p "Siding press ure washing" at bounding box center [170, 142] width 91 height 11
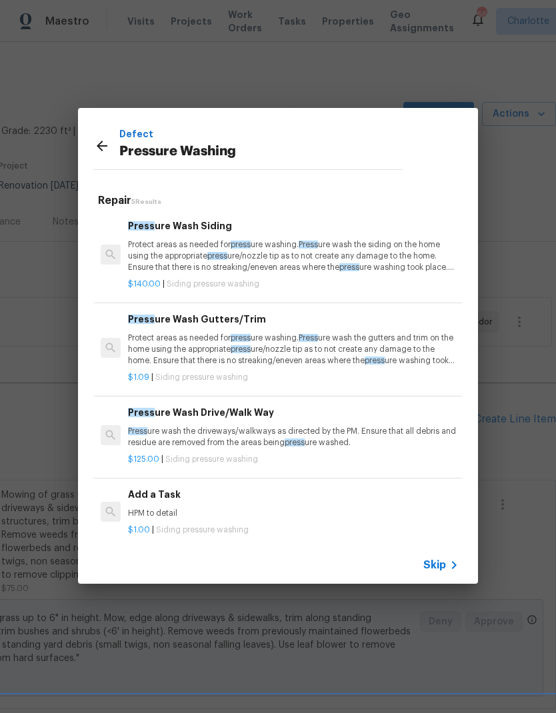
click at [207, 514] on p "HPM to detail" at bounding box center [293, 513] width 330 height 11
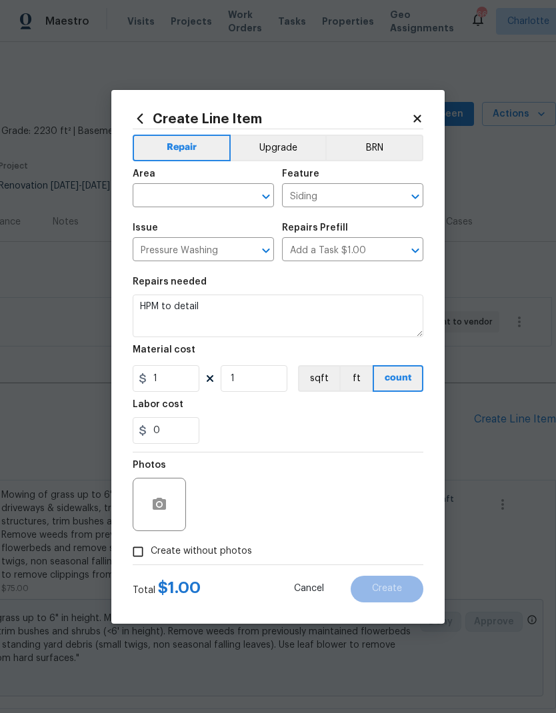
click at [215, 196] on input "text" at bounding box center [185, 197] width 104 height 21
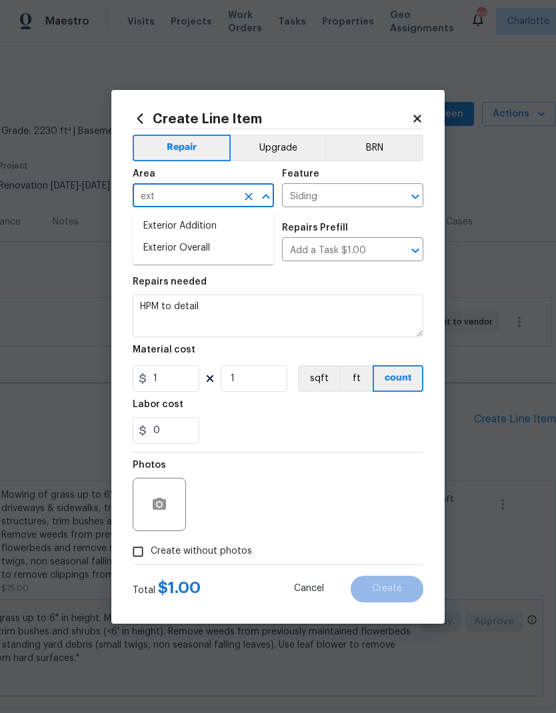
click at [205, 249] on li "Exterior Overall" at bounding box center [203, 248] width 141 height 22
type input "Exterior Overall"
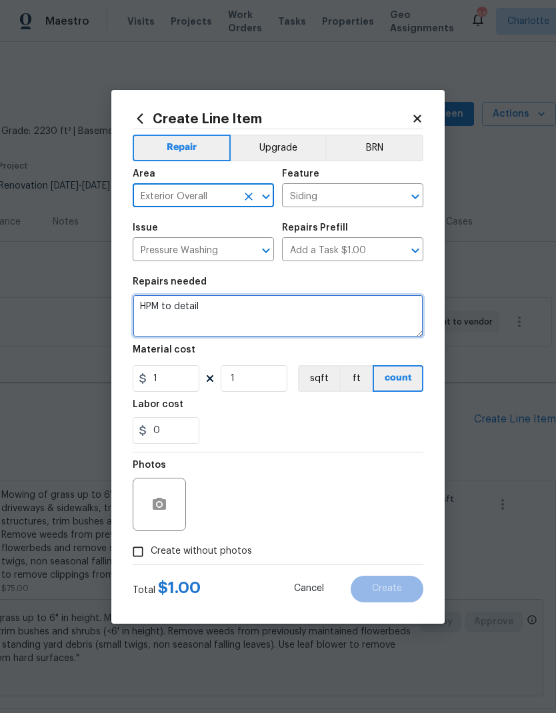
click at [162, 304] on textarea "HPM to detail" at bounding box center [278, 315] width 290 height 43
click at [159, 312] on textarea "HPM to detail" at bounding box center [278, 315] width 290 height 43
click at [159, 311] on textarea "HPM to detail" at bounding box center [278, 315] width 290 height 43
type textarea "Pressure wash house, walkway, driveway, patio"
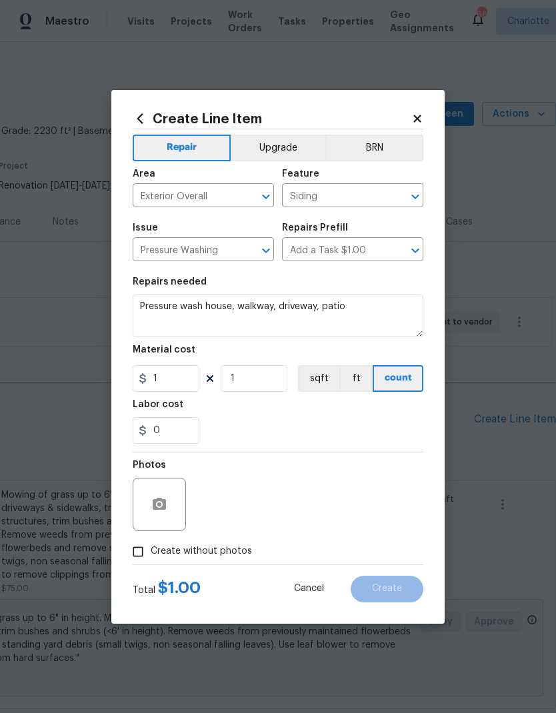
click at [274, 428] on div "0" at bounding box center [278, 430] width 290 height 27
click at [196, 372] on input "1" at bounding box center [166, 378] width 67 height 27
click at [162, 383] on input "1" at bounding box center [166, 378] width 67 height 27
type input "400"
click at [404, 432] on div "0" at bounding box center [278, 430] width 290 height 27
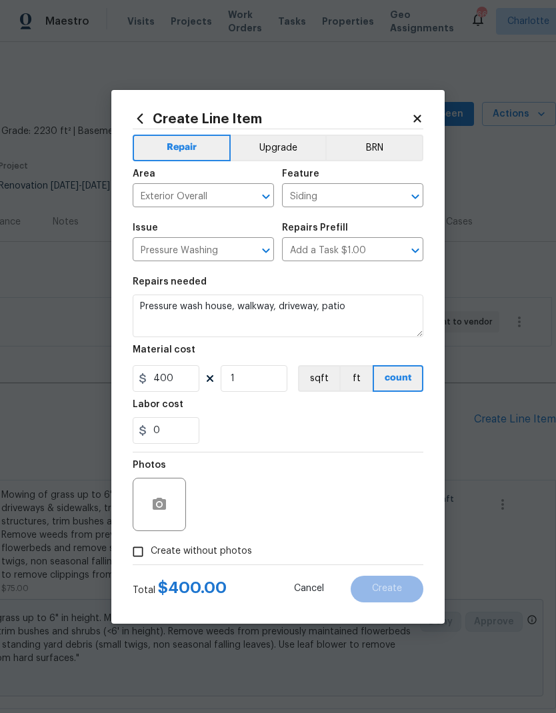
click at [139, 550] on input "Create without photos" at bounding box center [137, 551] width 25 height 25
checkbox input "true"
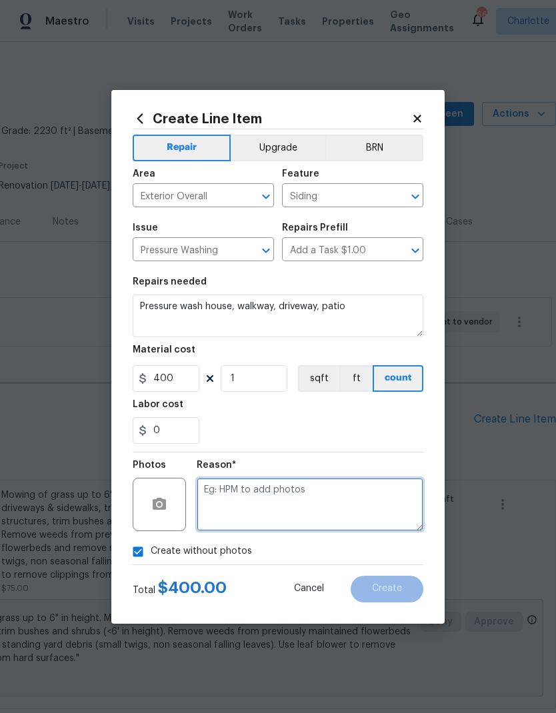
click at [366, 510] on textarea at bounding box center [310, 504] width 227 height 53
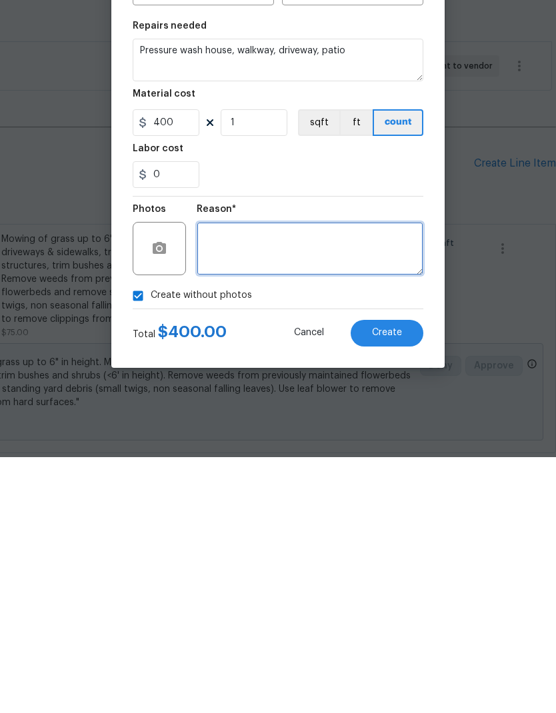
type textarea "a"
type textarea "NA"
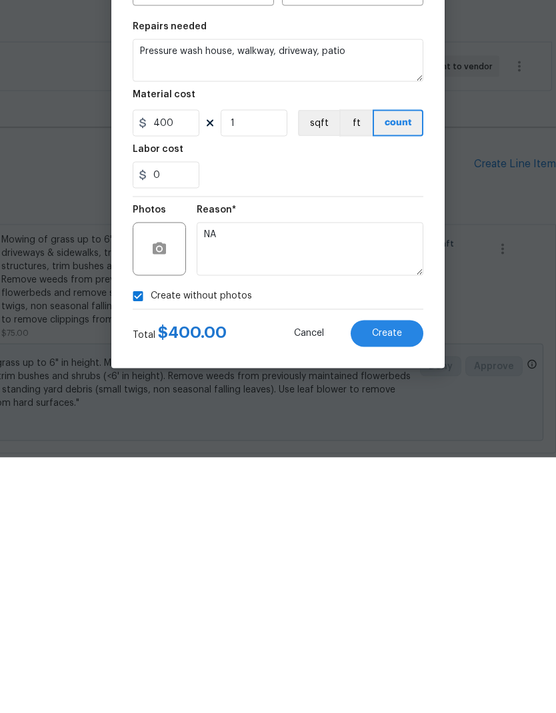
click at [402, 576] on button "Create" at bounding box center [386, 589] width 73 height 27
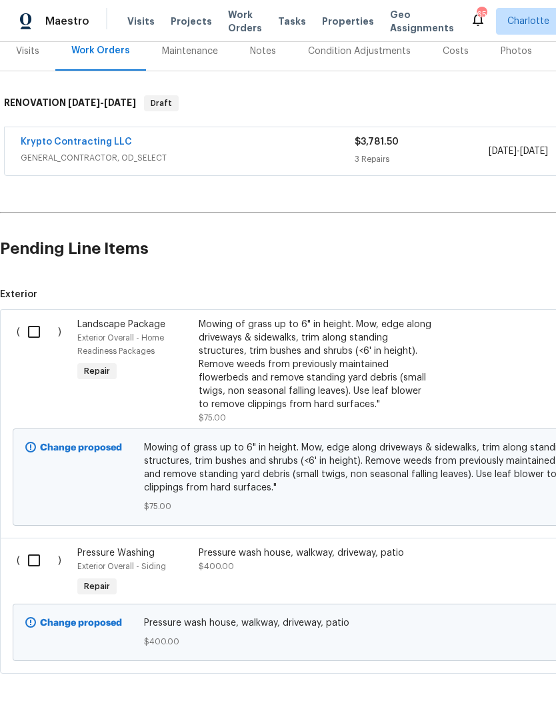
scroll to position [169, 0]
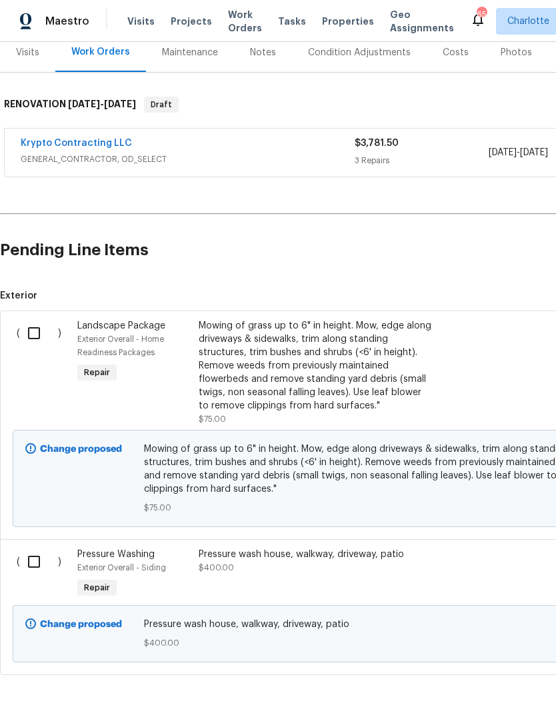
click at [35, 332] on input "checkbox" at bounding box center [39, 333] width 38 height 28
checkbox input "true"
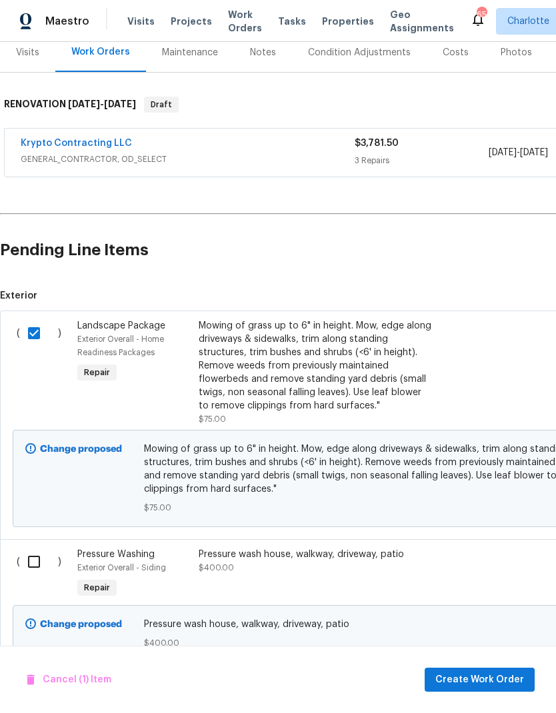
click at [33, 570] on input "checkbox" at bounding box center [39, 562] width 38 height 28
checkbox input "true"
click at [484, 680] on span "Create Work Order" at bounding box center [479, 680] width 89 height 17
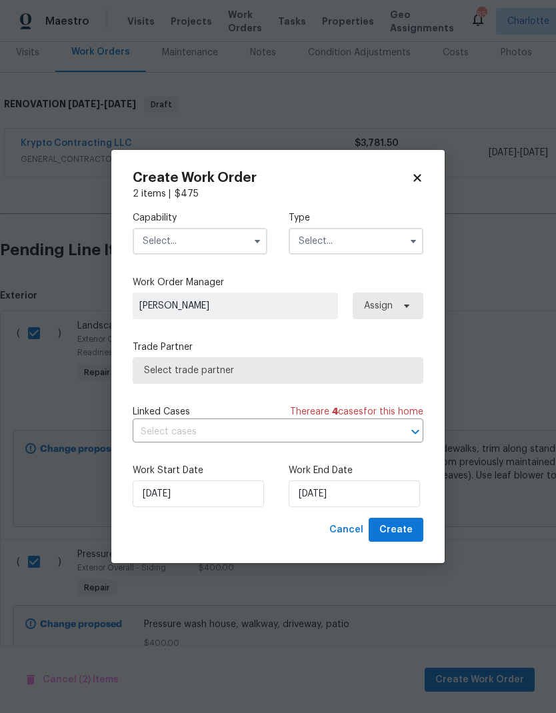
click at [247, 240] on input "text" at bounding box center [200, 241] width 135 height 27
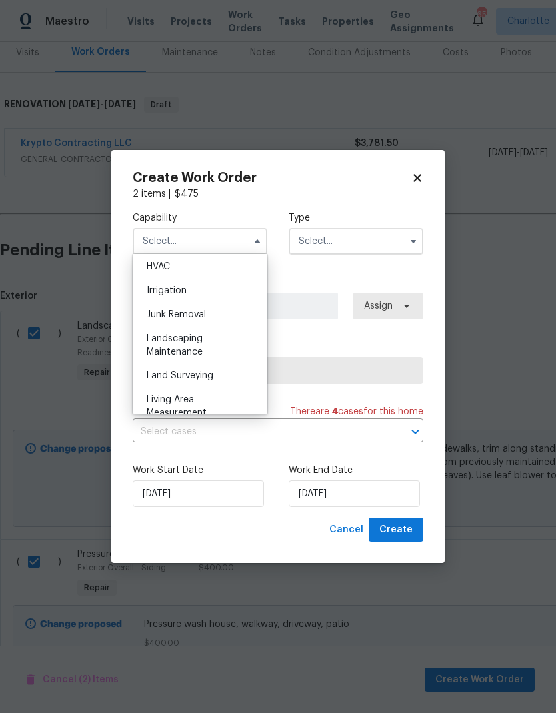
scroll to position [815, 0]
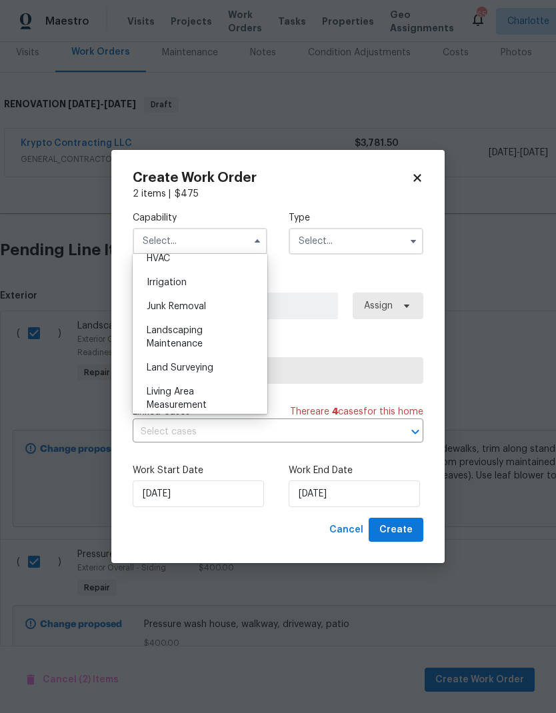
click at [204, 338] on div "Landscaping Maintenance" at bounding box center [200, 336] width 128 height 37
type input "Landscaping Maintenance"
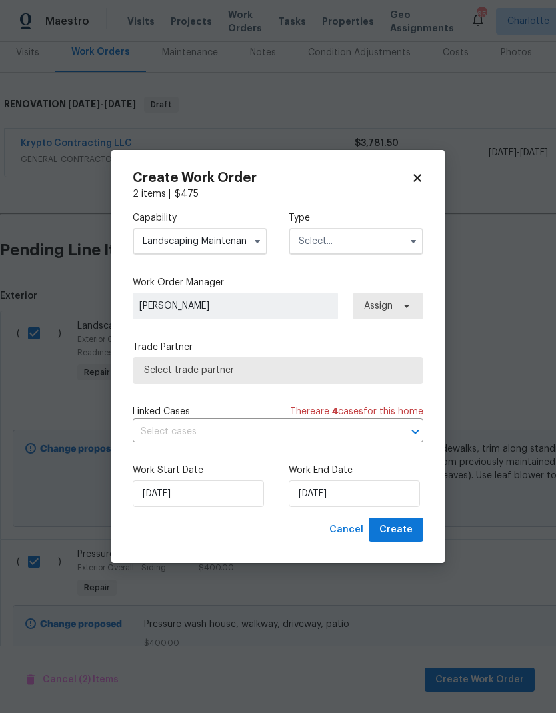
click at [381, 238] on input "text" at bounding box center [355, 241] width 135 height 27
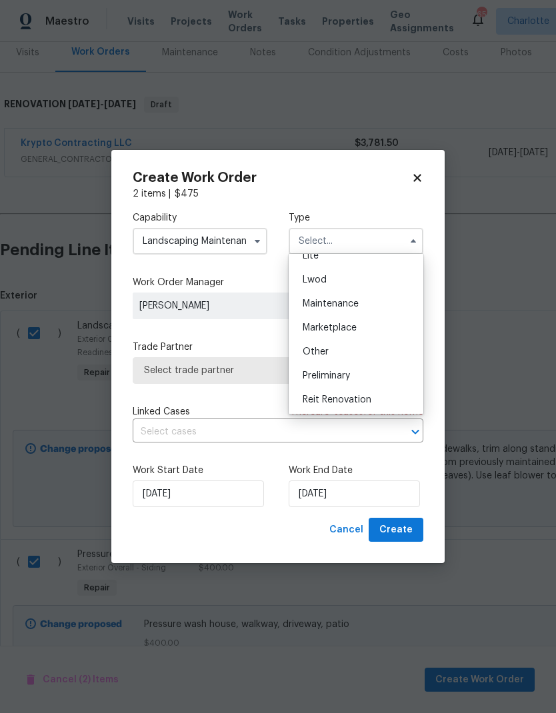
scroll to position [206, 0]
click at [363, 375] on span "Reit Renovation" at bounding box center [336, 374] width 69 height 9
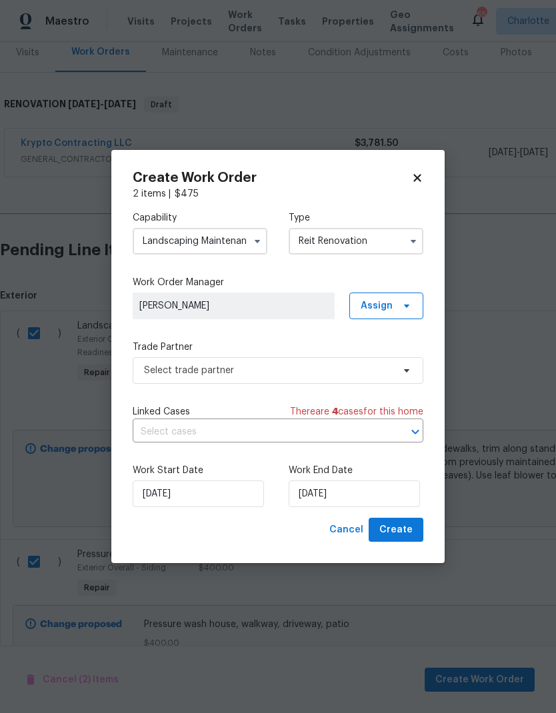
click at [396, 241] on input "Reit Renovation" at bounding box center [355, 241] width 135 height 27
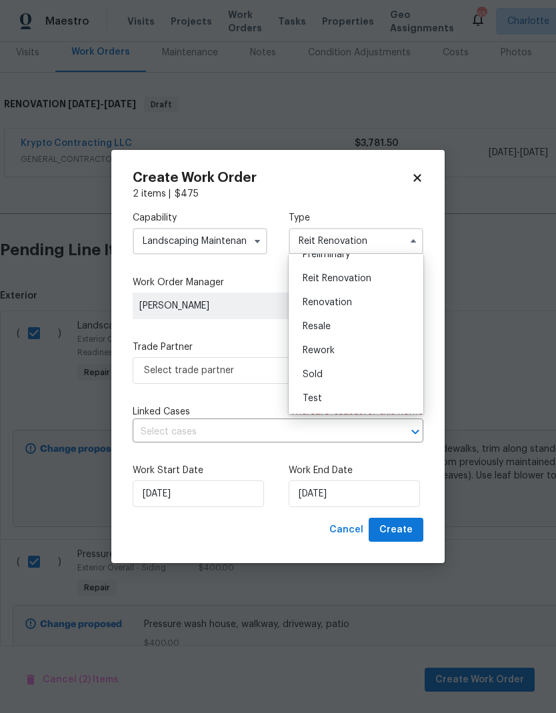
scroll to position [302, 0]
click at [333, 303] on span "Renovation" at bounding box center [326, 302] width 49 height 9
type input "Renovation"
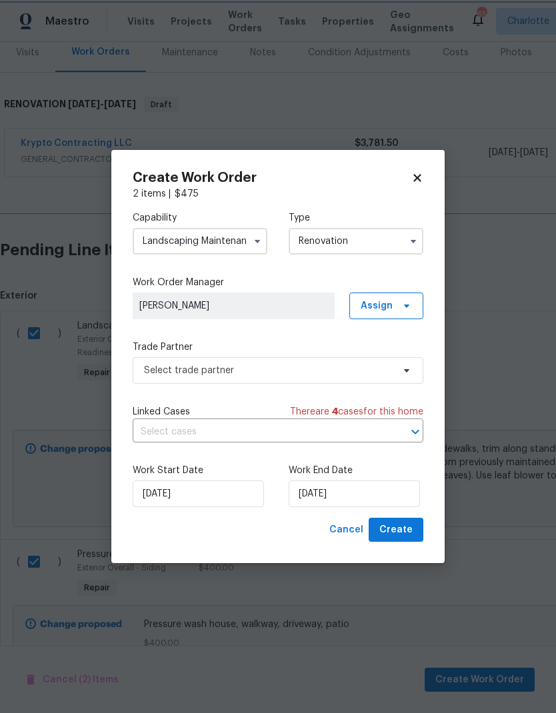
scroll to position [0, 0]
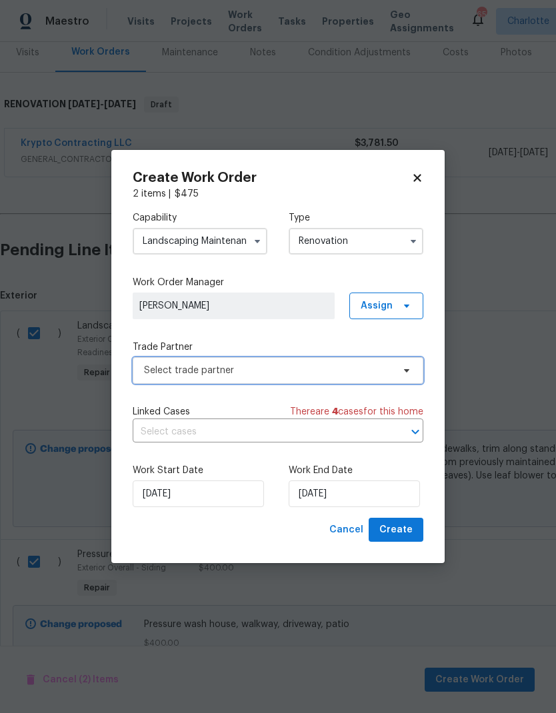
click at [401, 368] on icon at bounding box center [406, 370] width 11 height 11
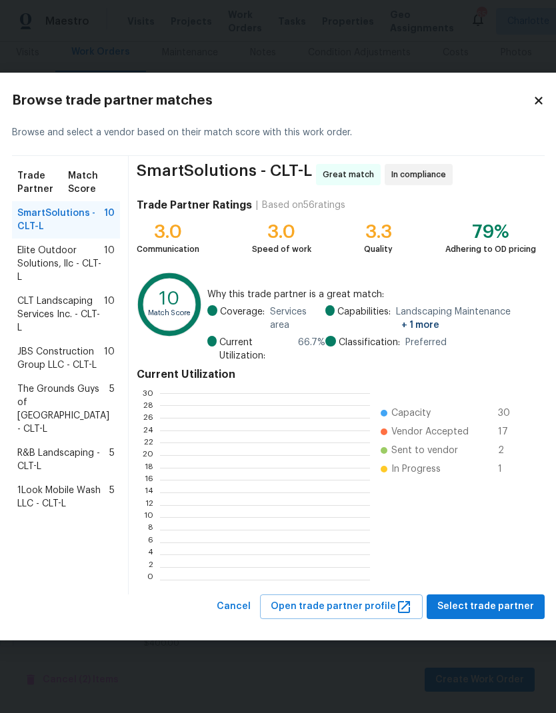
scroll to position [1, 1]
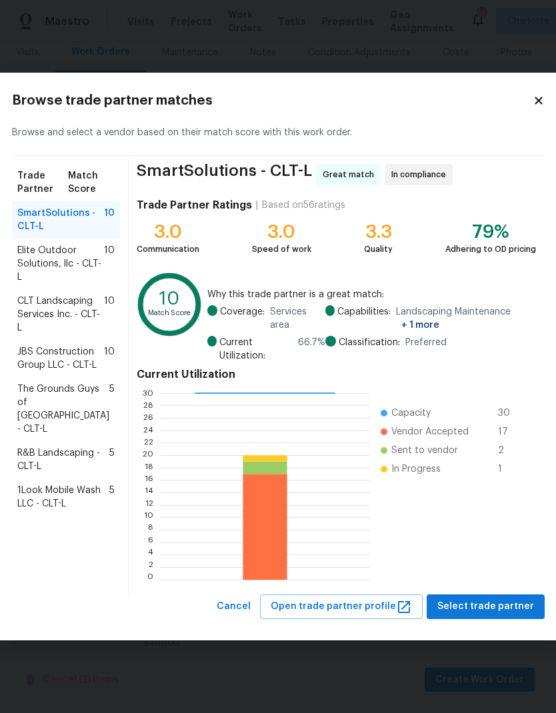
click at [29, 270] on span "Elite Outdoor Solutions, llc - CLT-L" at bounding box center [60, 264] width 87 height 40
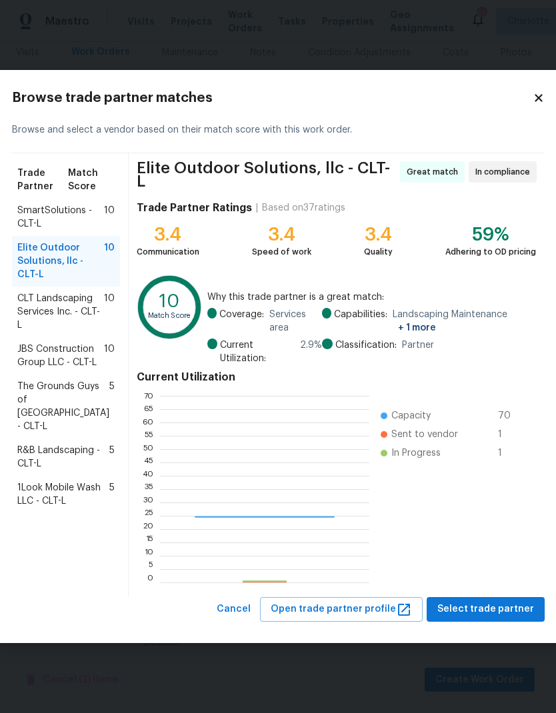
scroll to position [187, 209]
click at [35, 323] on span "CLT Landscaping Services Inc. - CLT-L" at bounding box center [60, 312] width 87 height 40
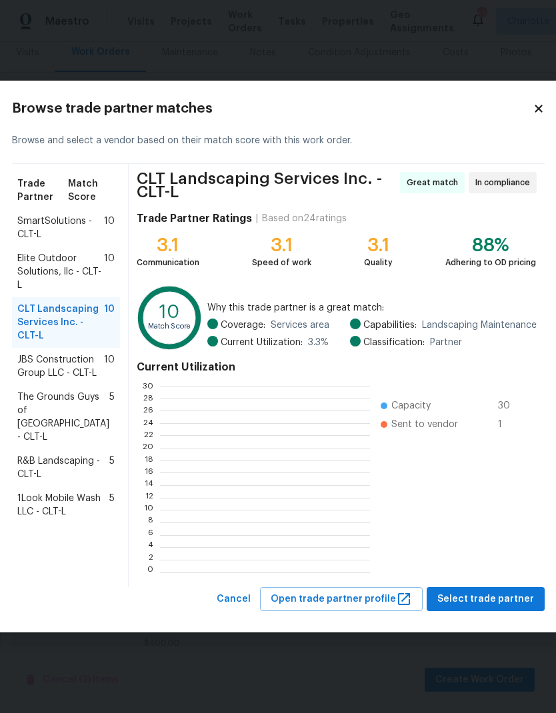
scroll to position [1, 1]
click at [481, 607] on span "Select trade partner" at bounding box center [485, 599] width 97 height 17
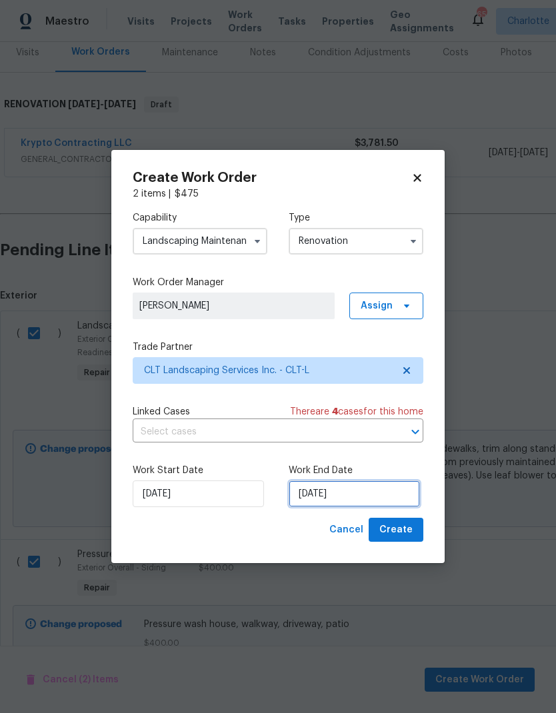
click at [377, 499] on input "[DATE]" at bounding box center [353, 493] width 131 height 27
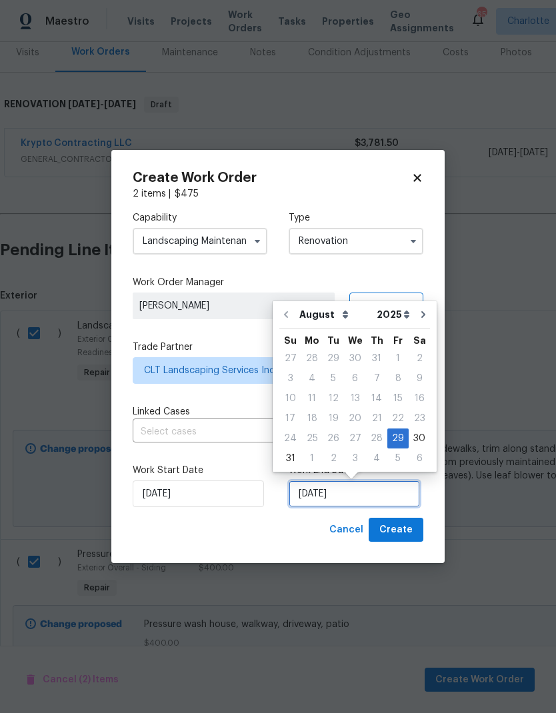
scroll to position [10, 0]
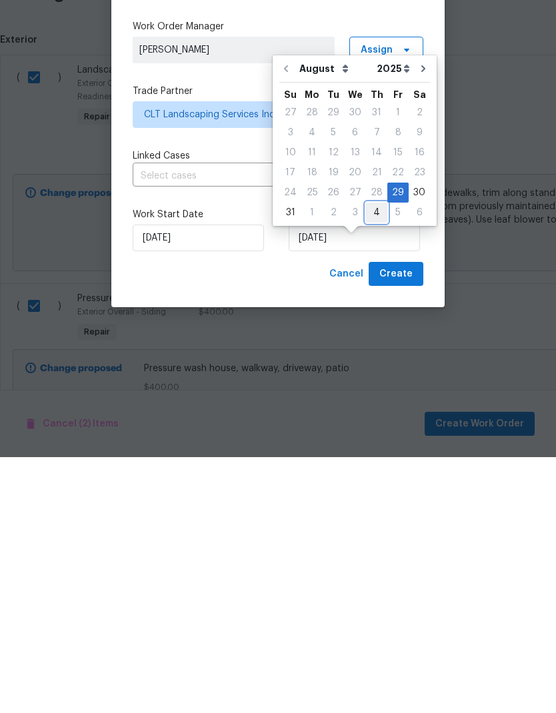
click at [370, 459] on div "4" at bounding box center [376, 468] width 21 height 19
type input "[DATE]"
select select "8"
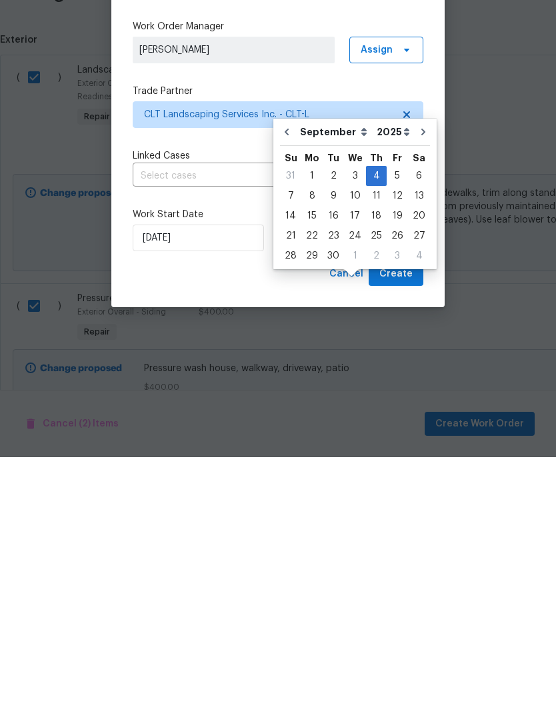
scroll to position [53, 0]
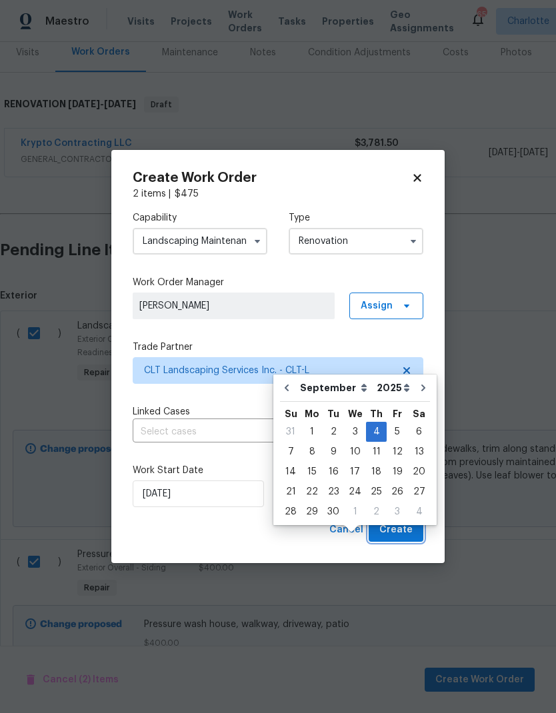
click at [404, 536] on span "Create" at bounding box center [395, 530] width 33 height 17
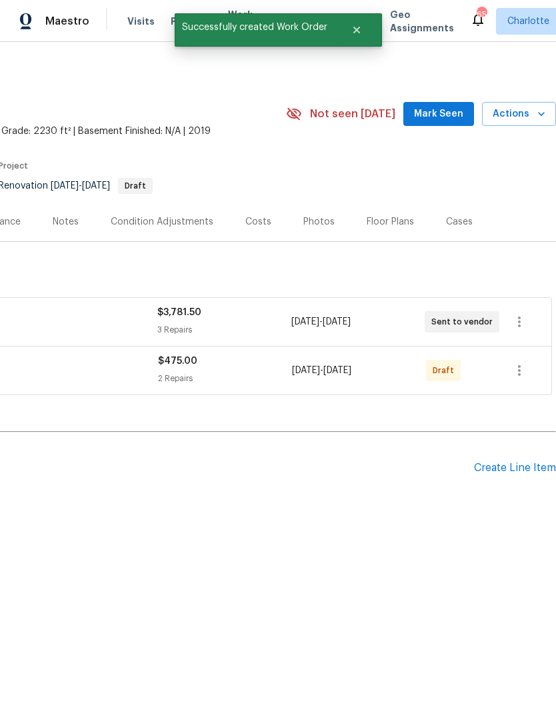
scroll to position [0, 197]
click at [517, 364] on icon "button" at bounding box center [519, 370] width 16 height 16
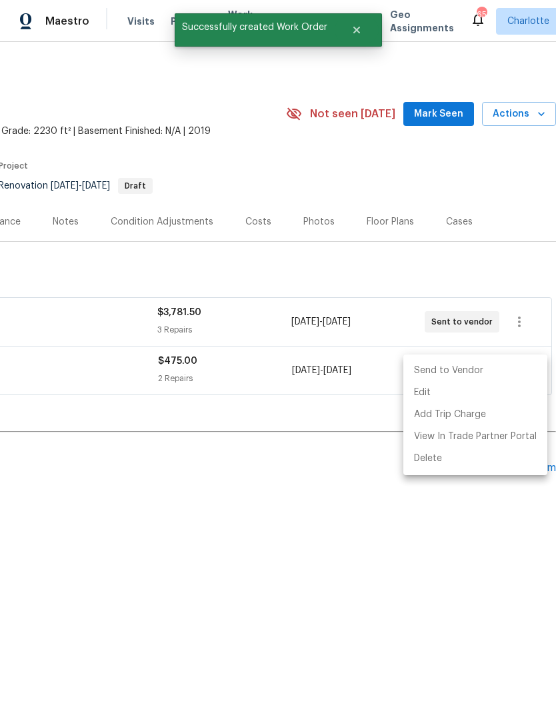
click at [472, 367] on li "Send to Vendor" at bounding box center [475, 371] width 144 height 22
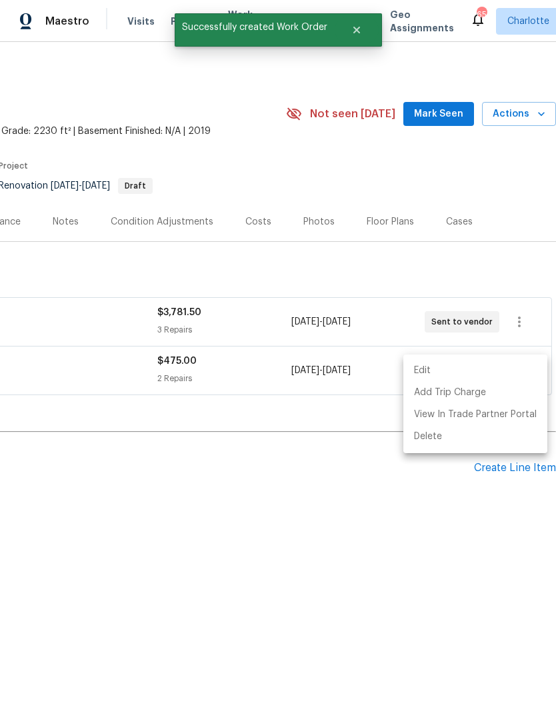
click at [408, 526] on div at bounding box center [278, 356] width 556 height 713
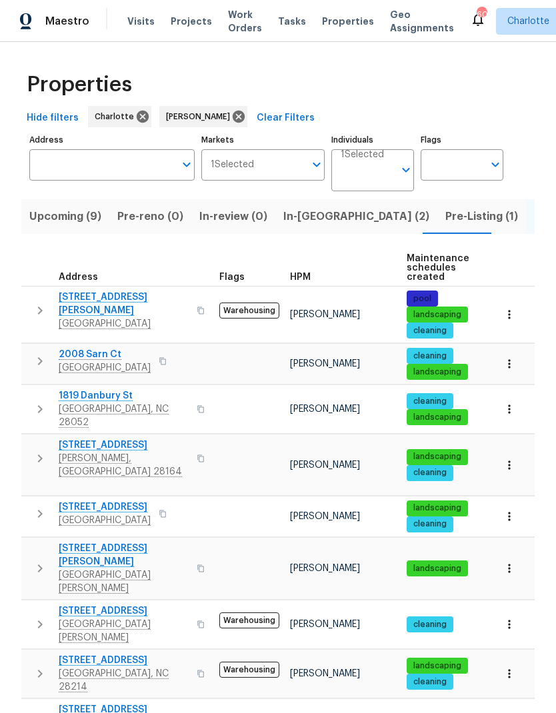
click at [71, 210] on span "Upcoming (9)" at bounding box center [65, 216] width 72 height 19
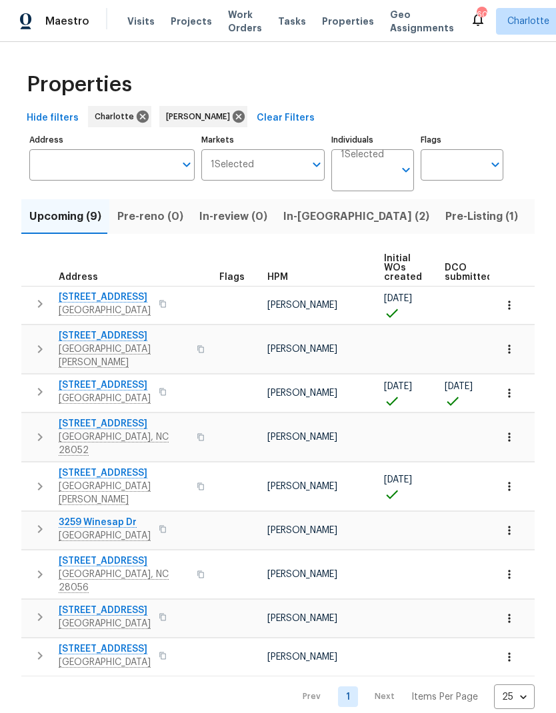
click at [66, 378] on span "3032 Green Apple Dr" at bounding box center [105, 384] width 92 height 13
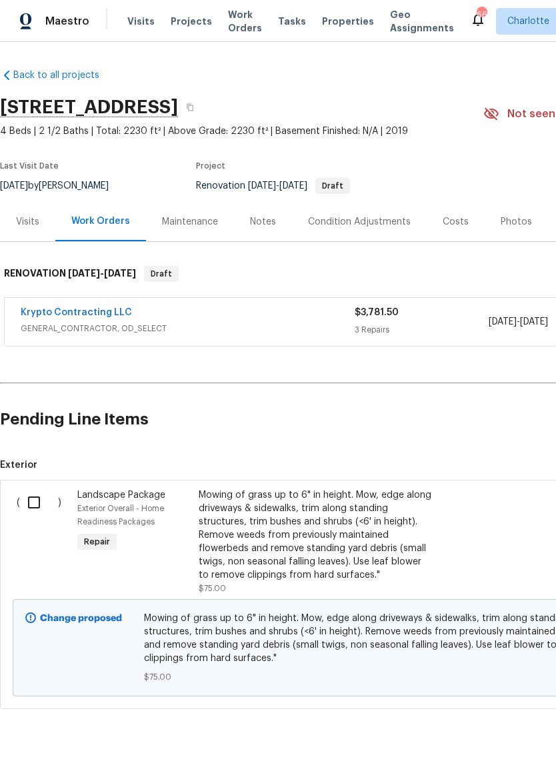
click at [22, 219] on div "Visits" at bounding box center [27, 221] width 23 height 13
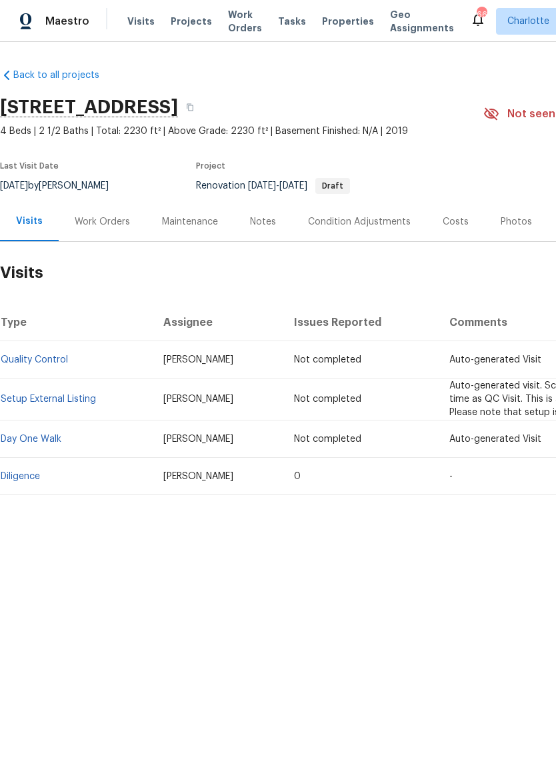
click at [37, 475] on link "Diligence" at bounding box center [20, 476] width 39 height 9
